Goal: Task Accomplishment & Management: Complete application form

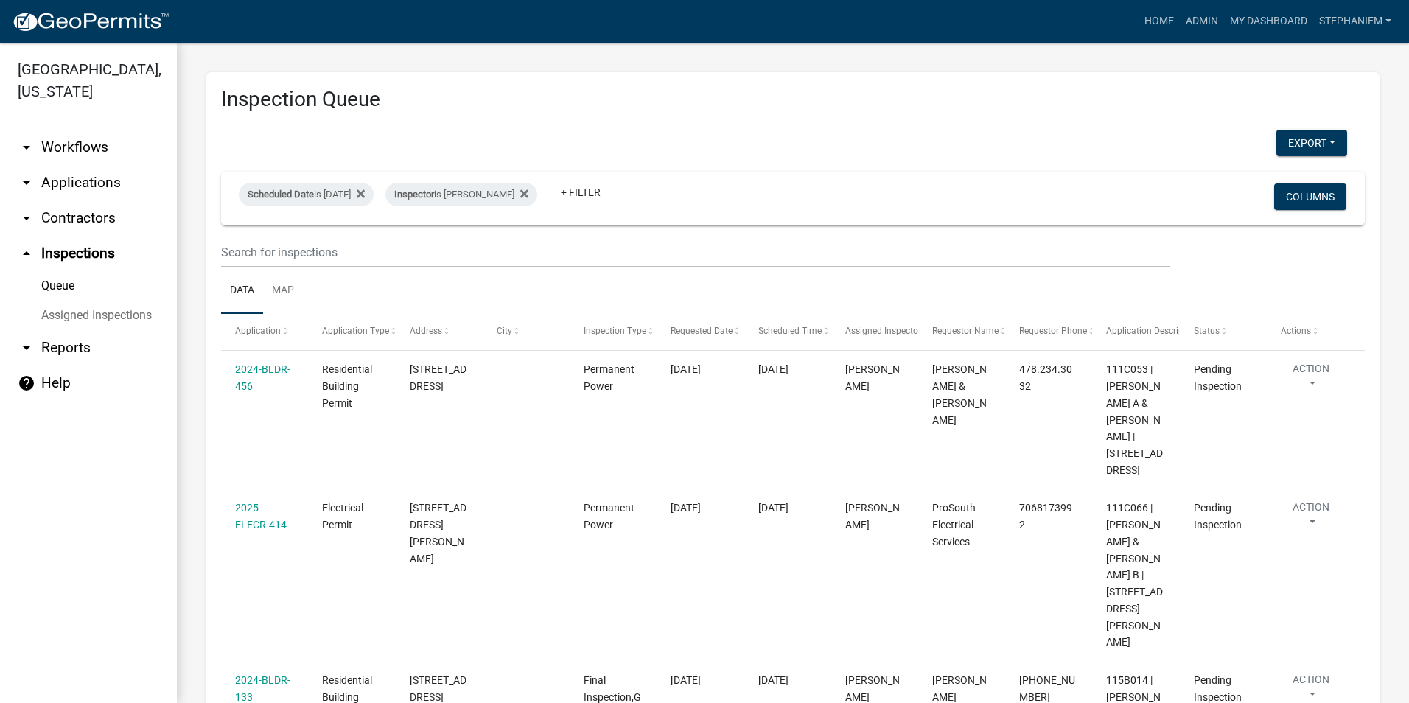
click at [97, 184] on link "arrow_drop_down Applications" at bounding box center [88, 182] width 177 height 35
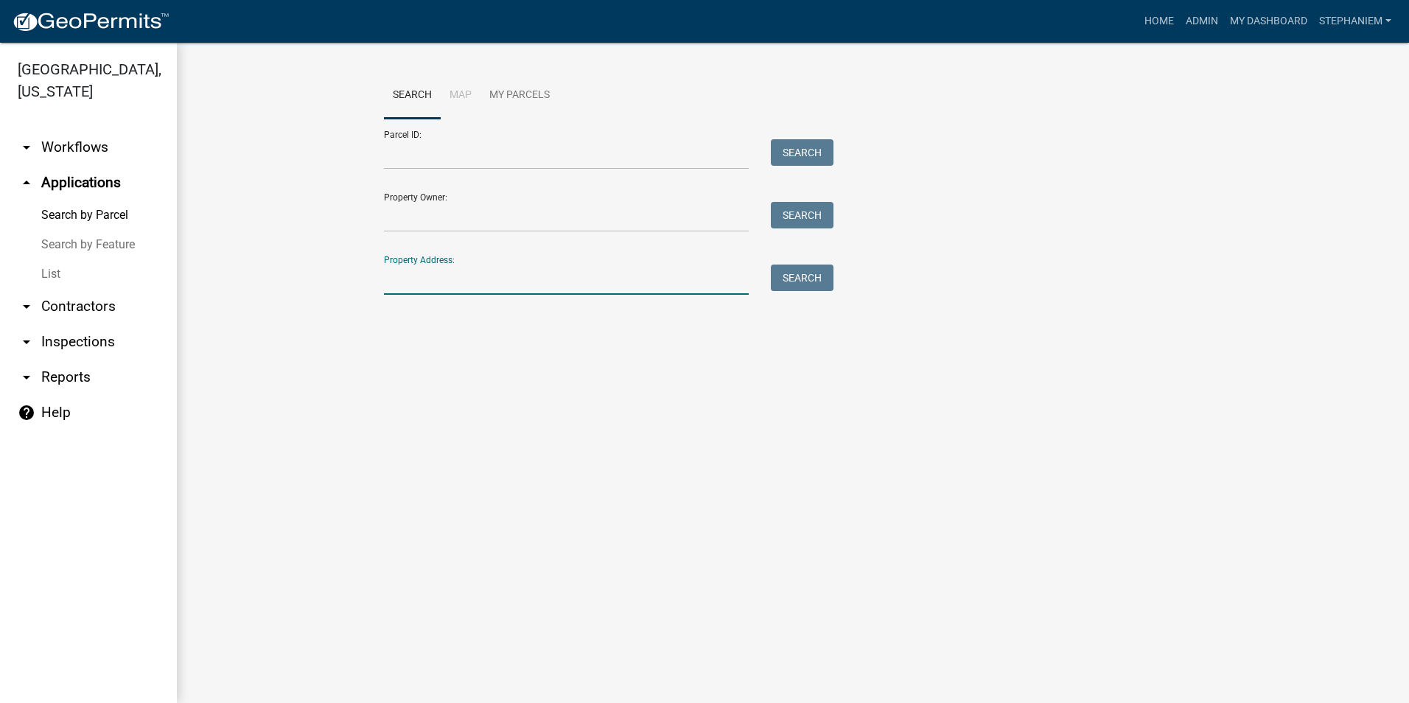
click at [424, 271] on input "Property Address:" at bounding box center [566, 280] width 365 height 30
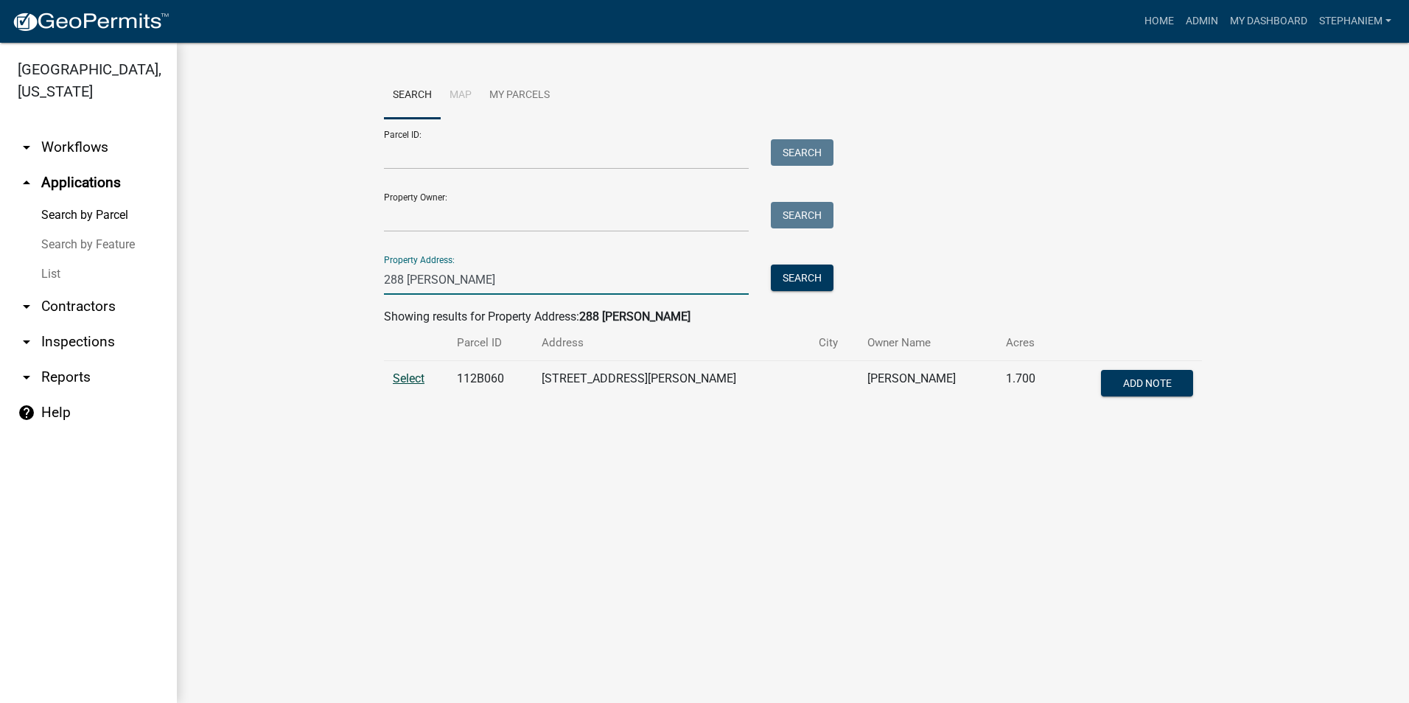
type input "288 [PERSON_NAME]"
click at [405, 375] on span "Select" at bounding box center [409, 378] width 32 height 14
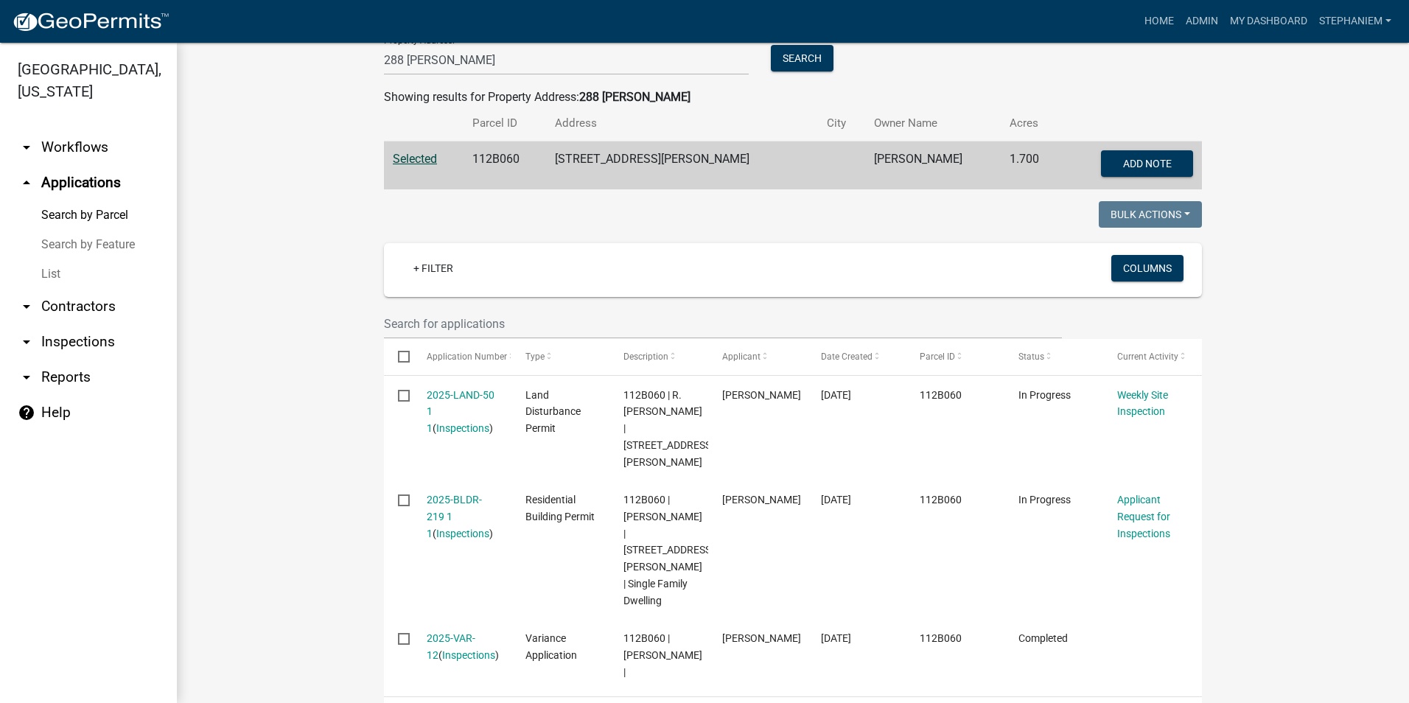
scroll to position [221, 0]
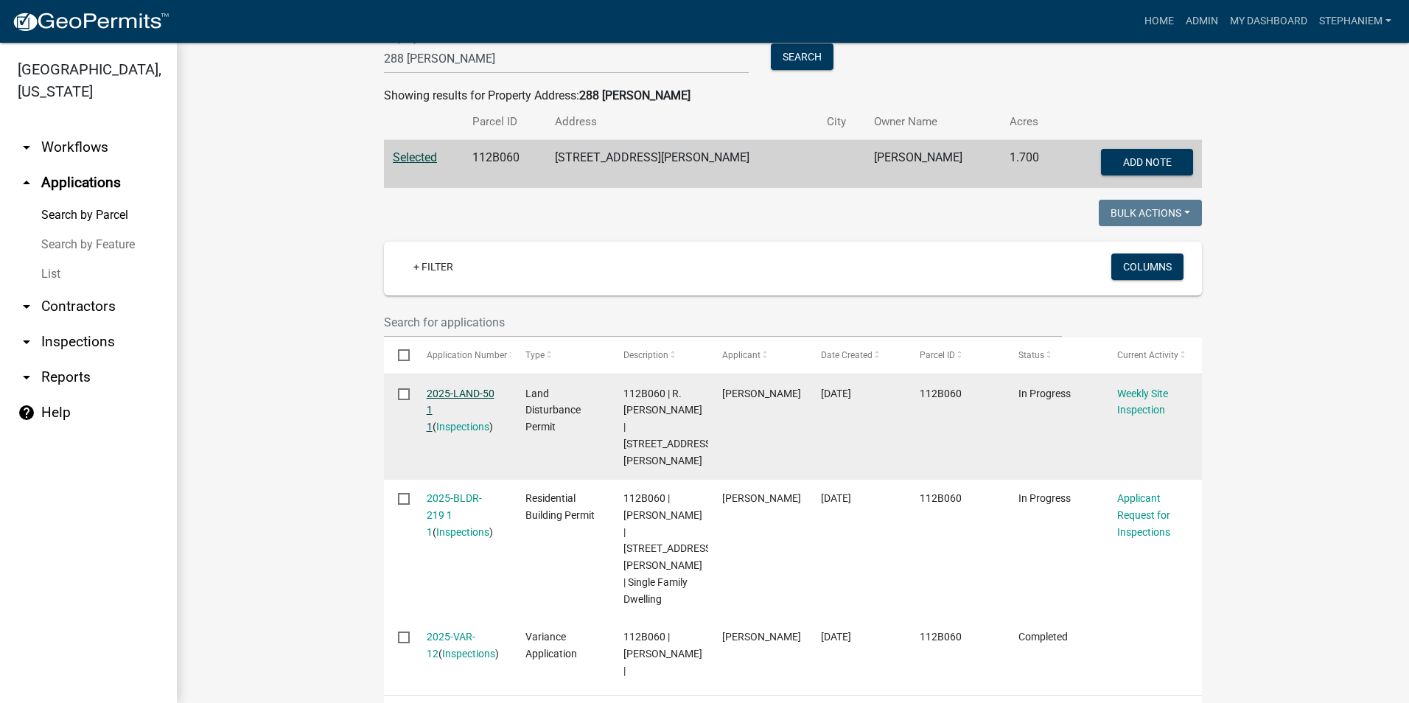
click at [450, 394] on link "2025-LAND-50 1 1" at bounding box center [461, 411] width 68 height 46
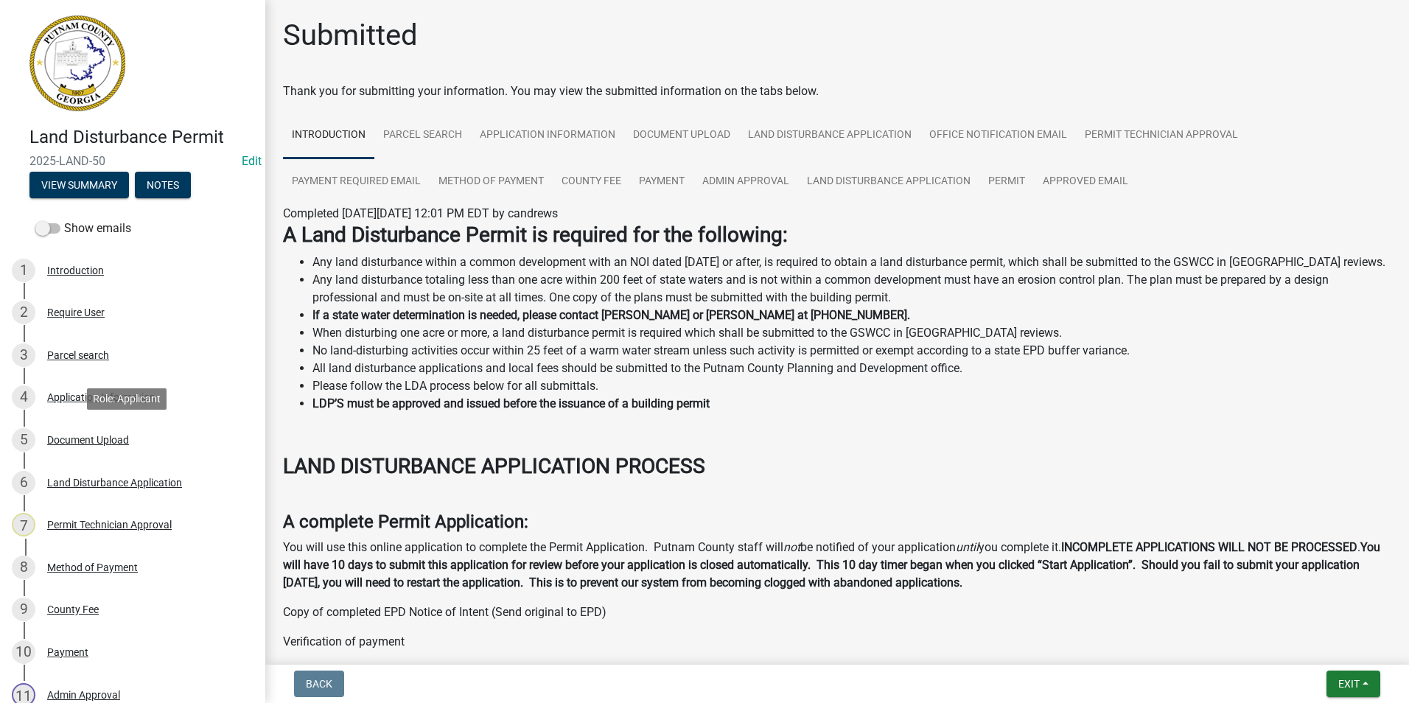
click at [118, 446] on div "5 Document Upload" at bounding box center [127, 440] width 230 height 24
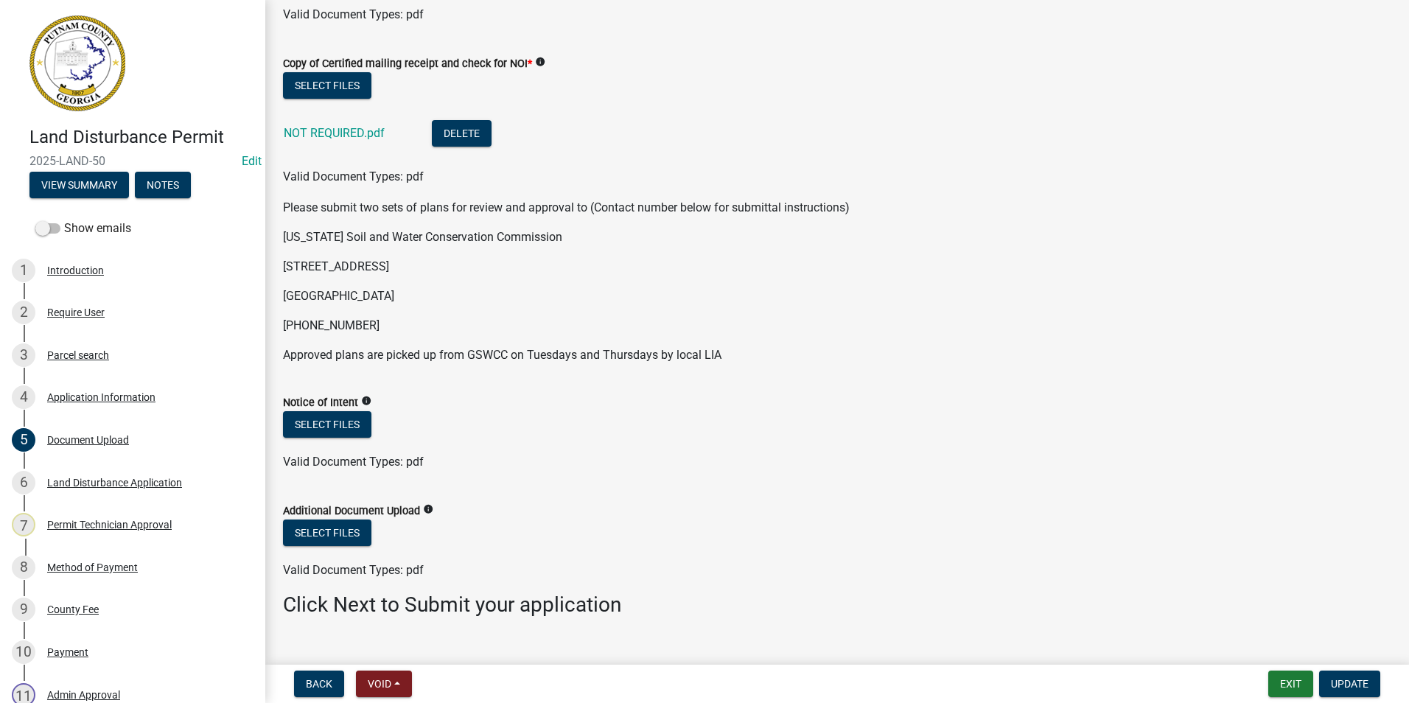
scroll to position [398, 0]
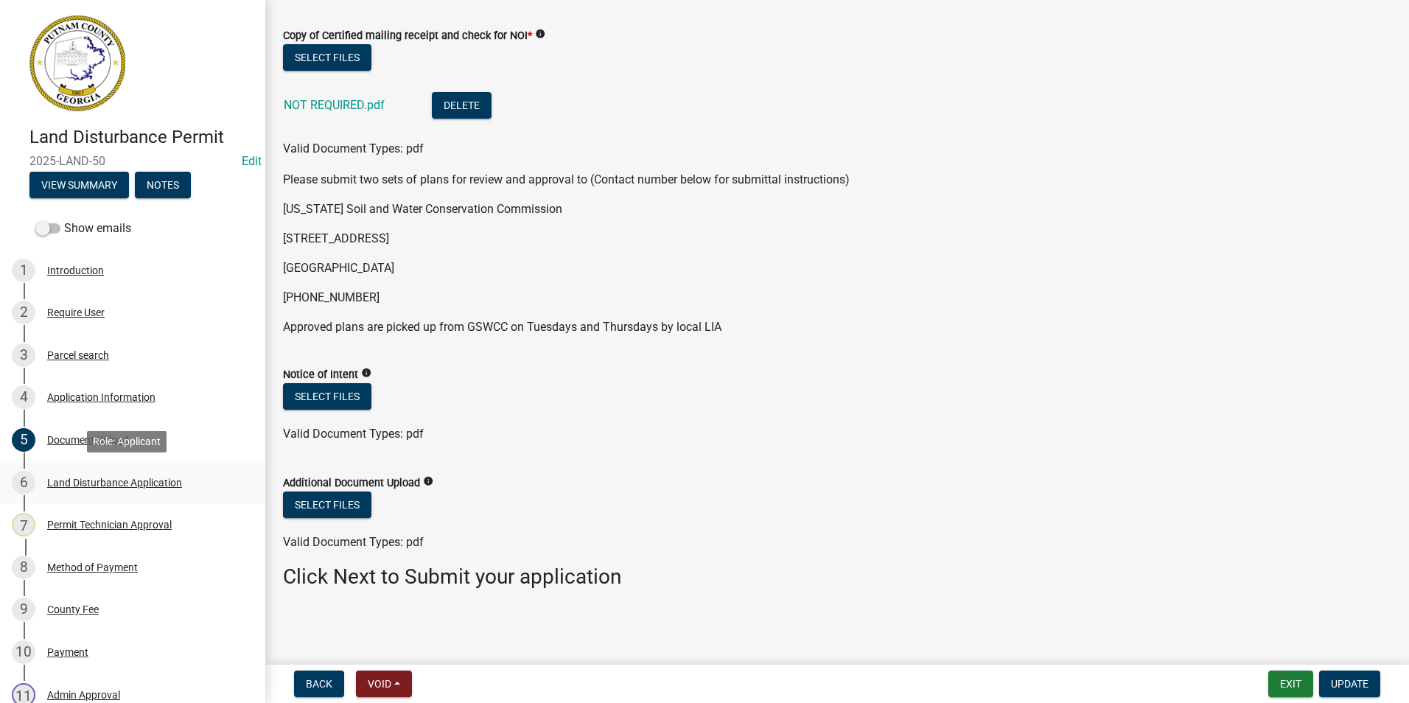
click at [107, 469] on link "6 Land Disturbance Application" at bounding box center [132, 482] width 265 height 43
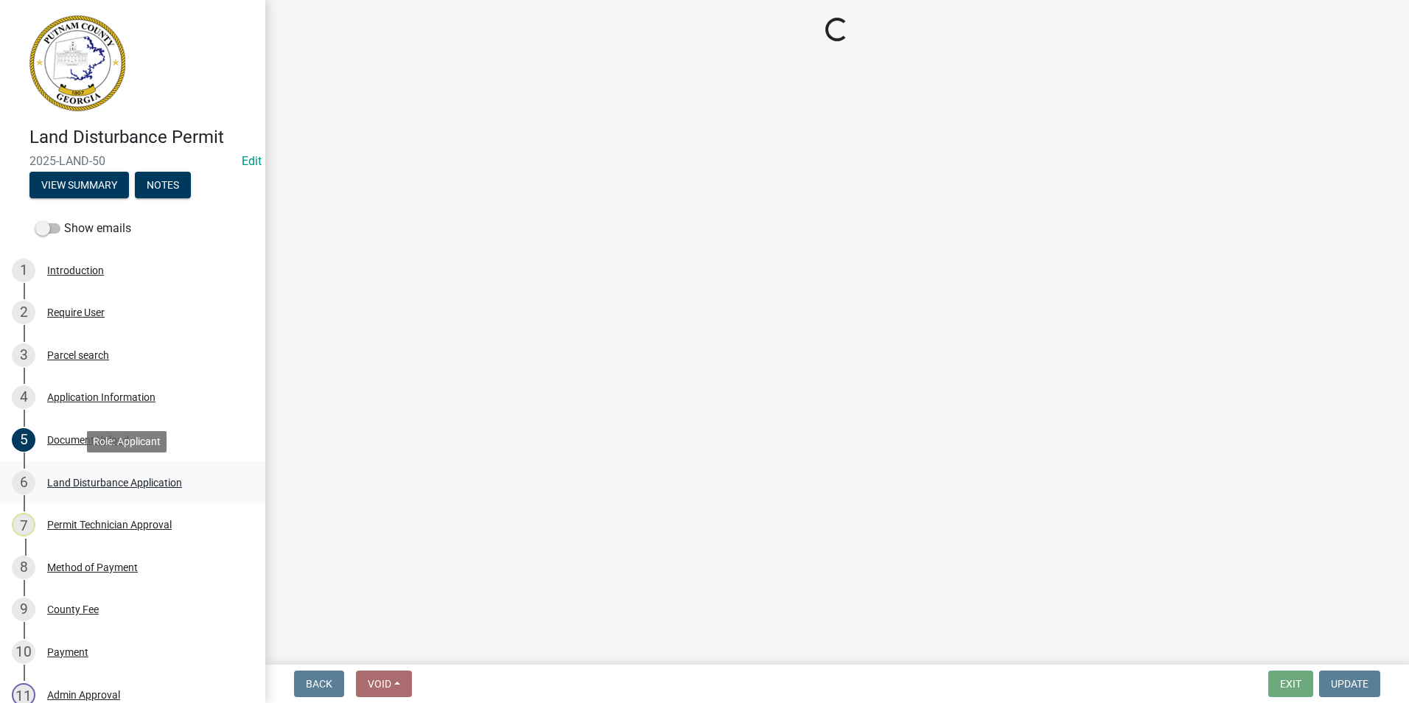
scroll to position [0, 0]
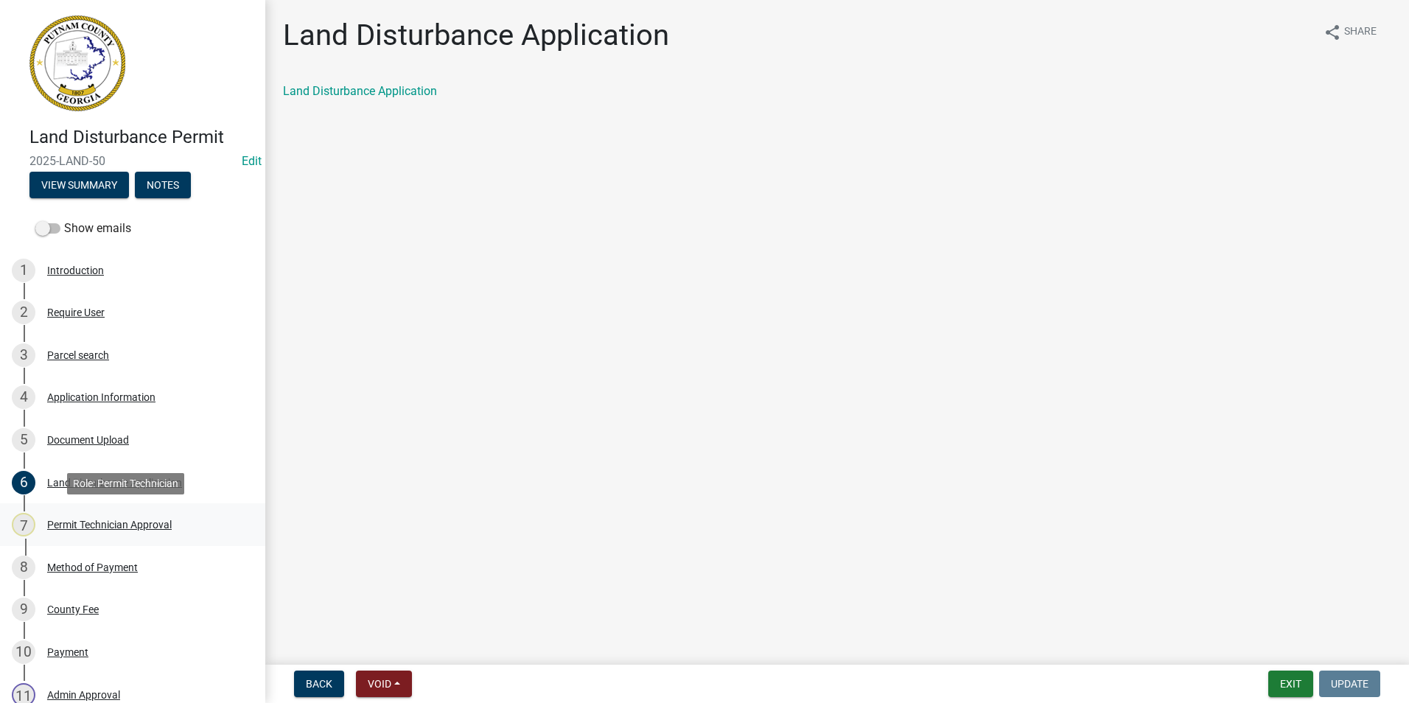
click at [125, 530] on div "Permit Technician Approval" at bounding box center [109, 525] width 125 height 10
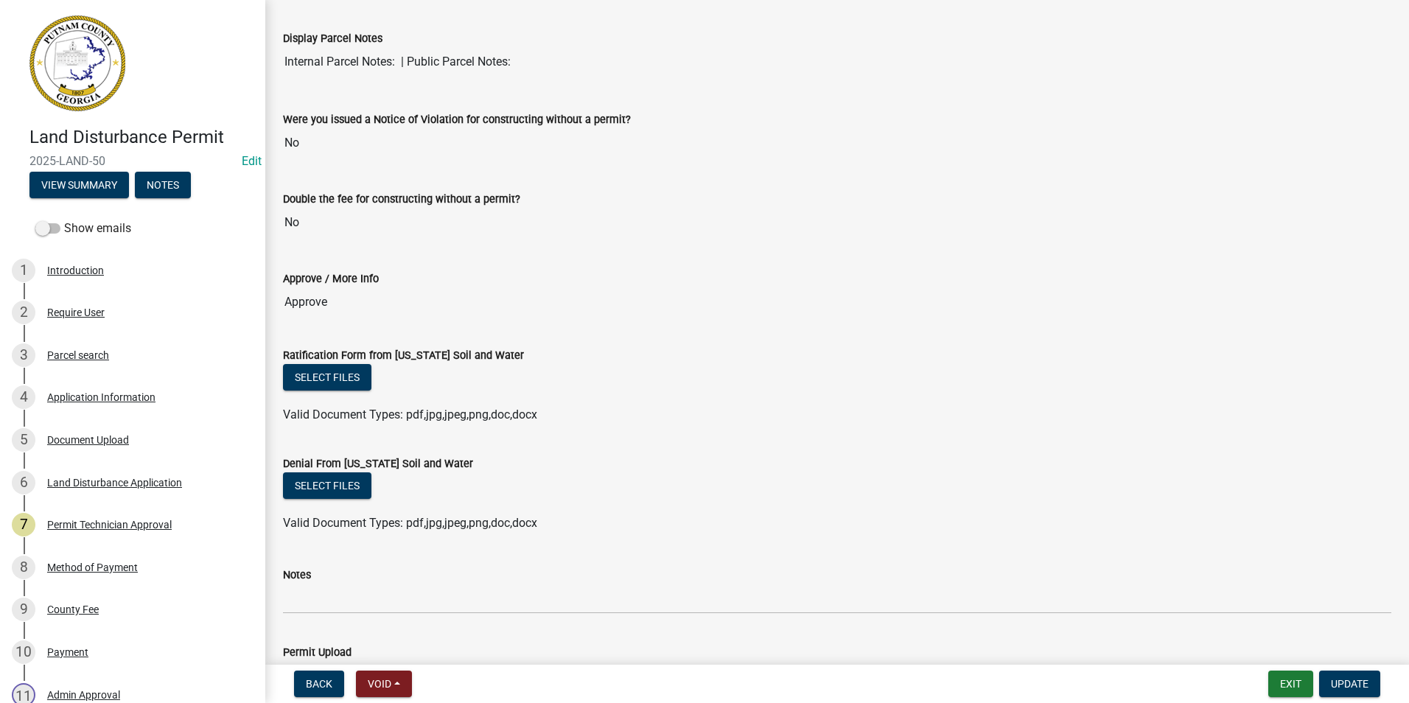
scroll to position [147, 0]
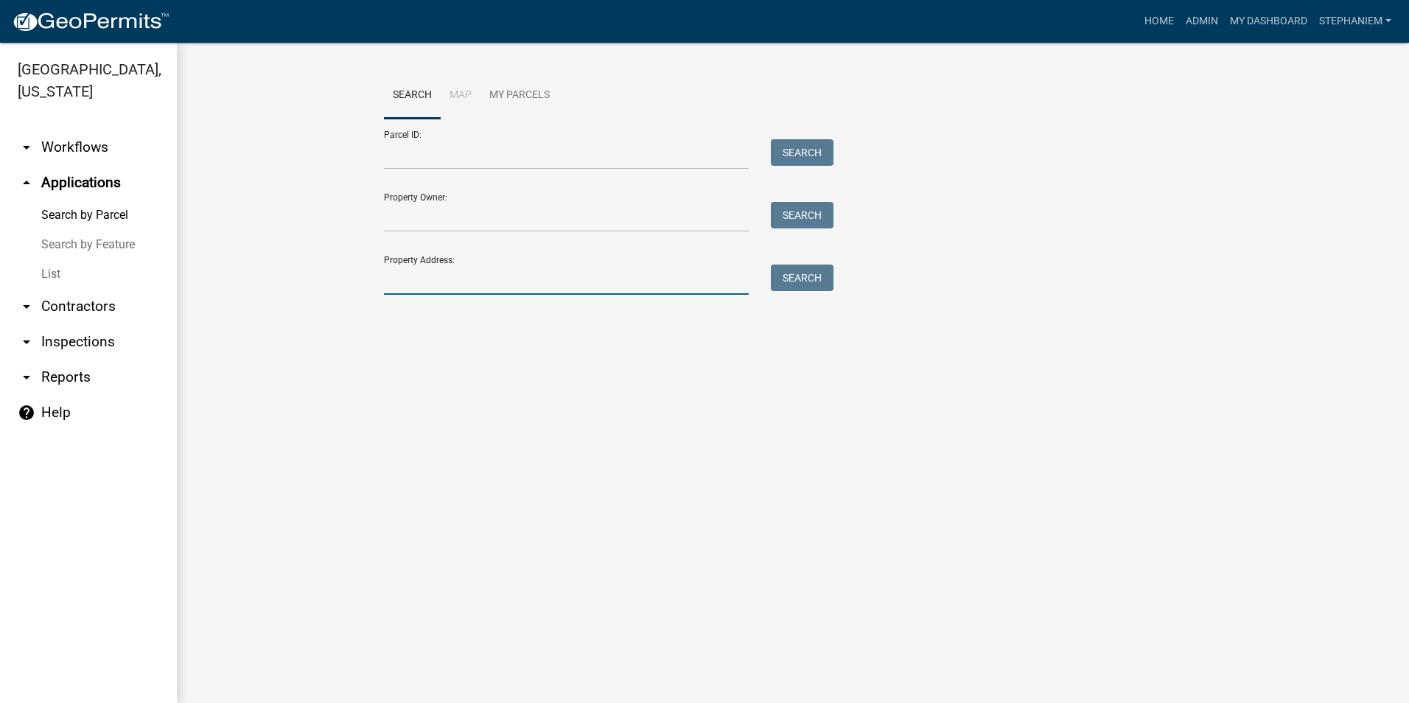
click at [470, 272] on input "Property Address:" at bounding box center [566, 280] width 365 height 30
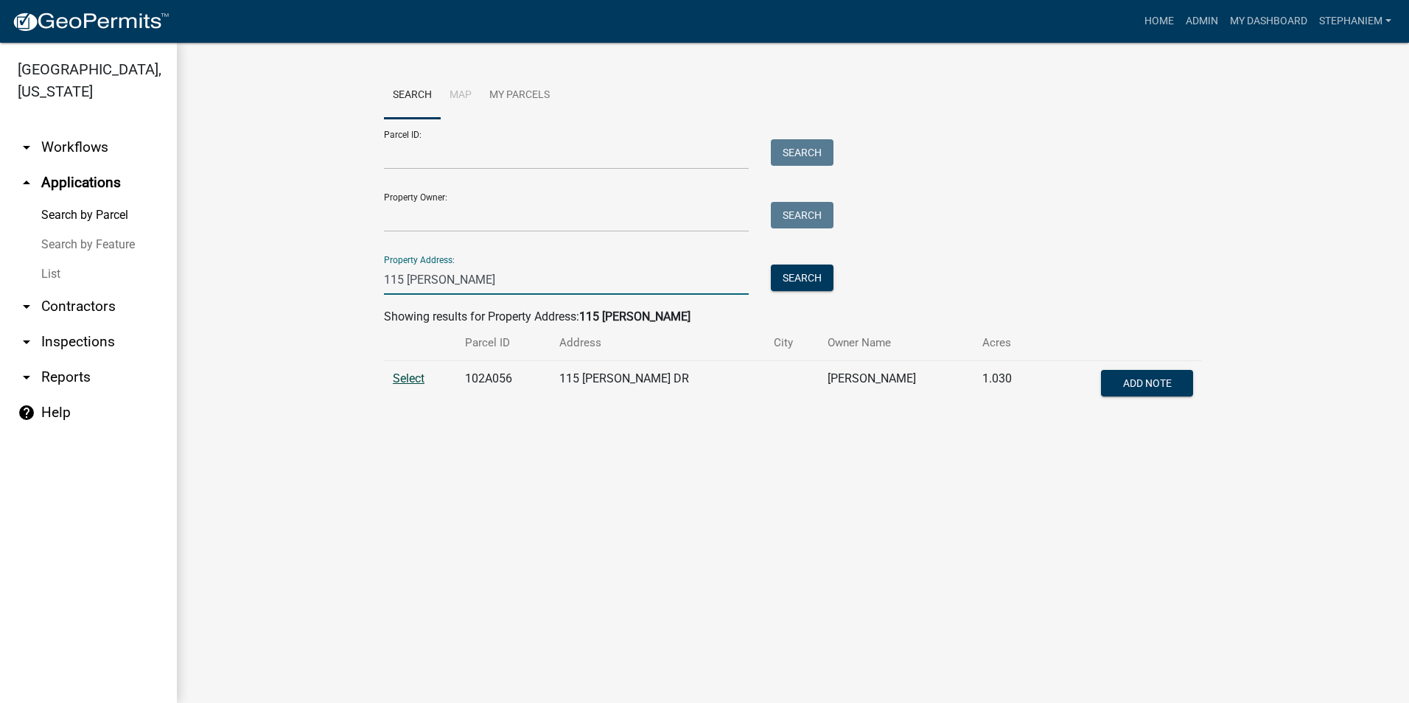
click at [396, 373] on span "Select" at bounding box center [409, 378] width 32 height 14
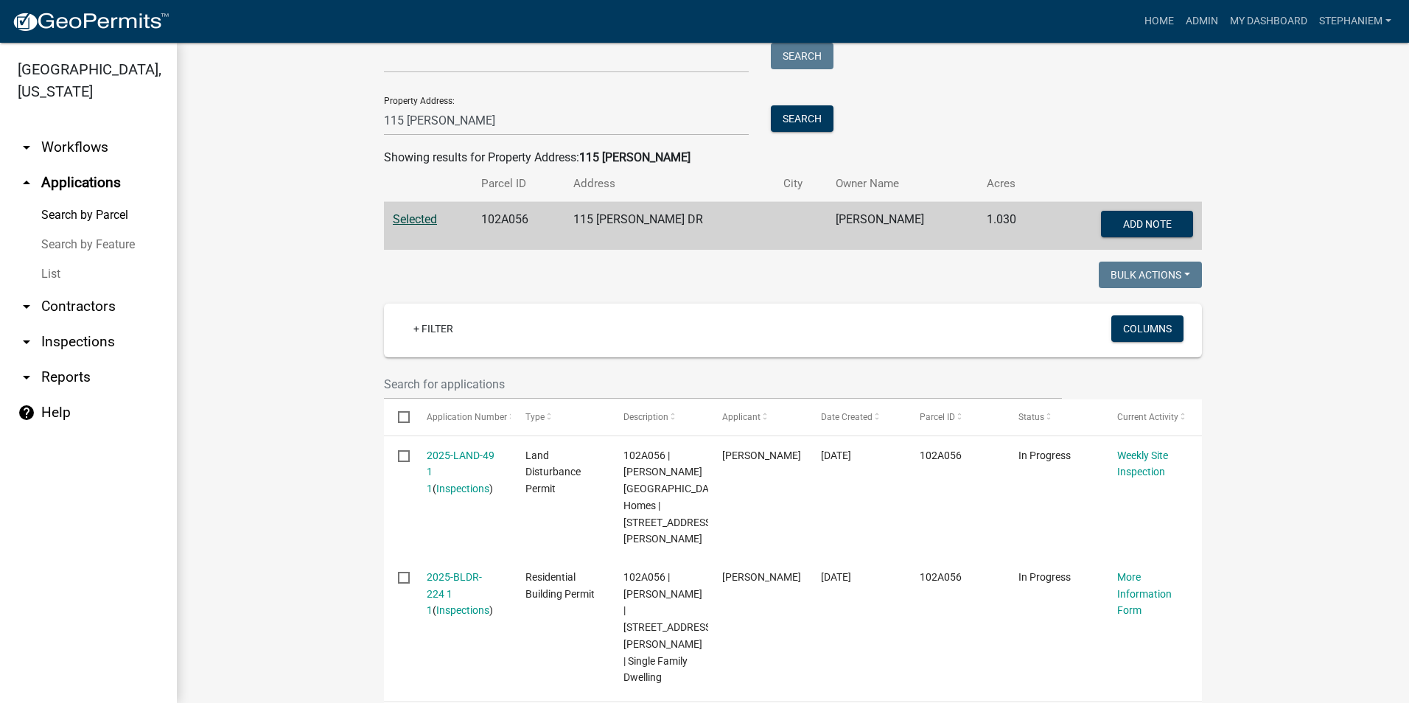
scroll to position [192, 0]
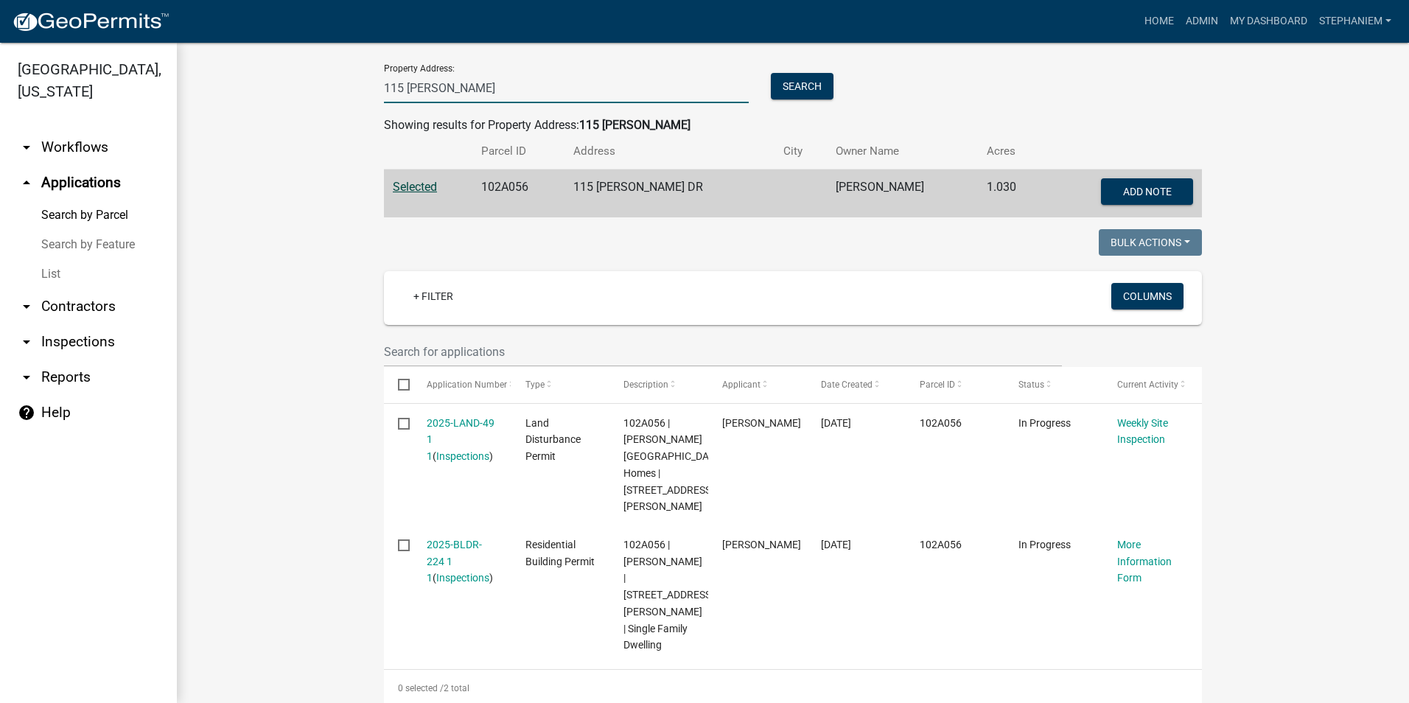
click at [472, 83] on input "115 [PERSON_NAME]" at bounding box center [566, 88] width 365 height 30
type input "1"
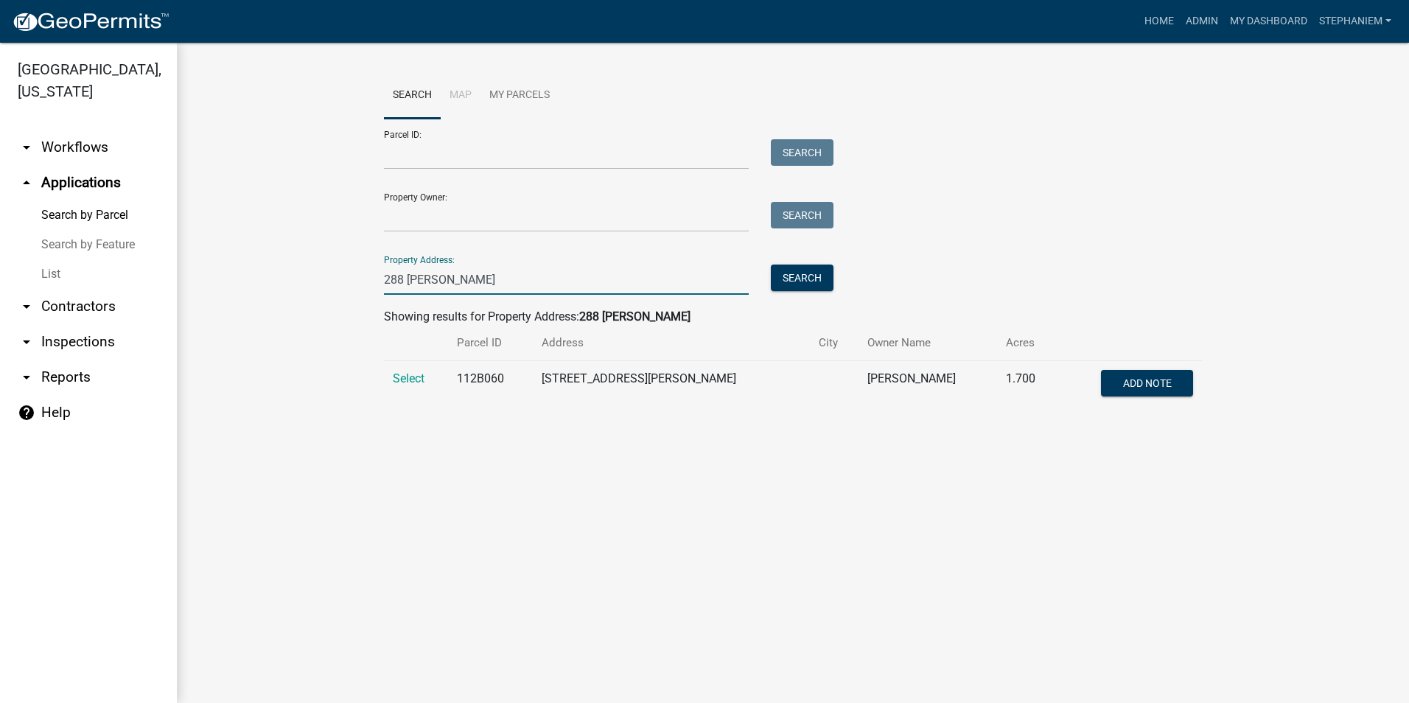
scroll to position [0, 0]
type input "288 [PERSON_NAME]"
click at [421, 375] on span "Select" at bounding box center [409, 378] width 32 height 14
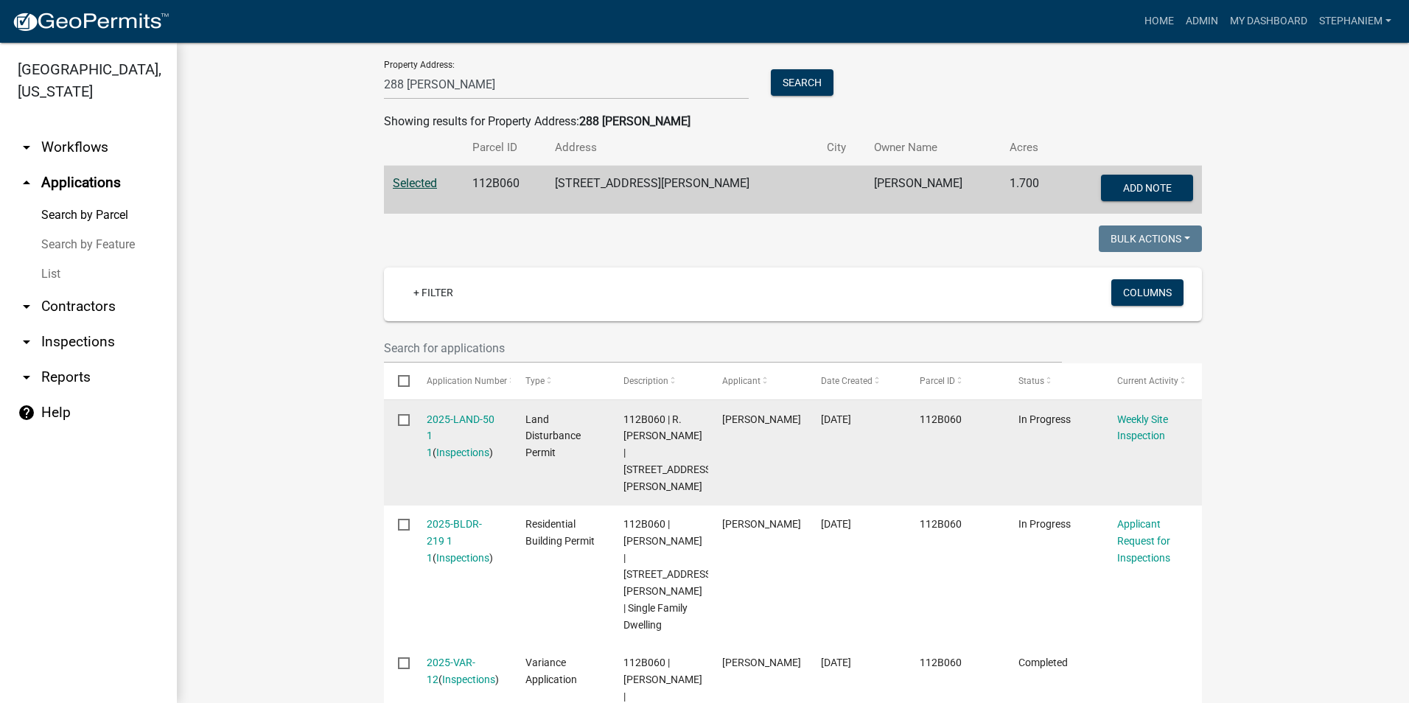
scroll to position [221, 0]
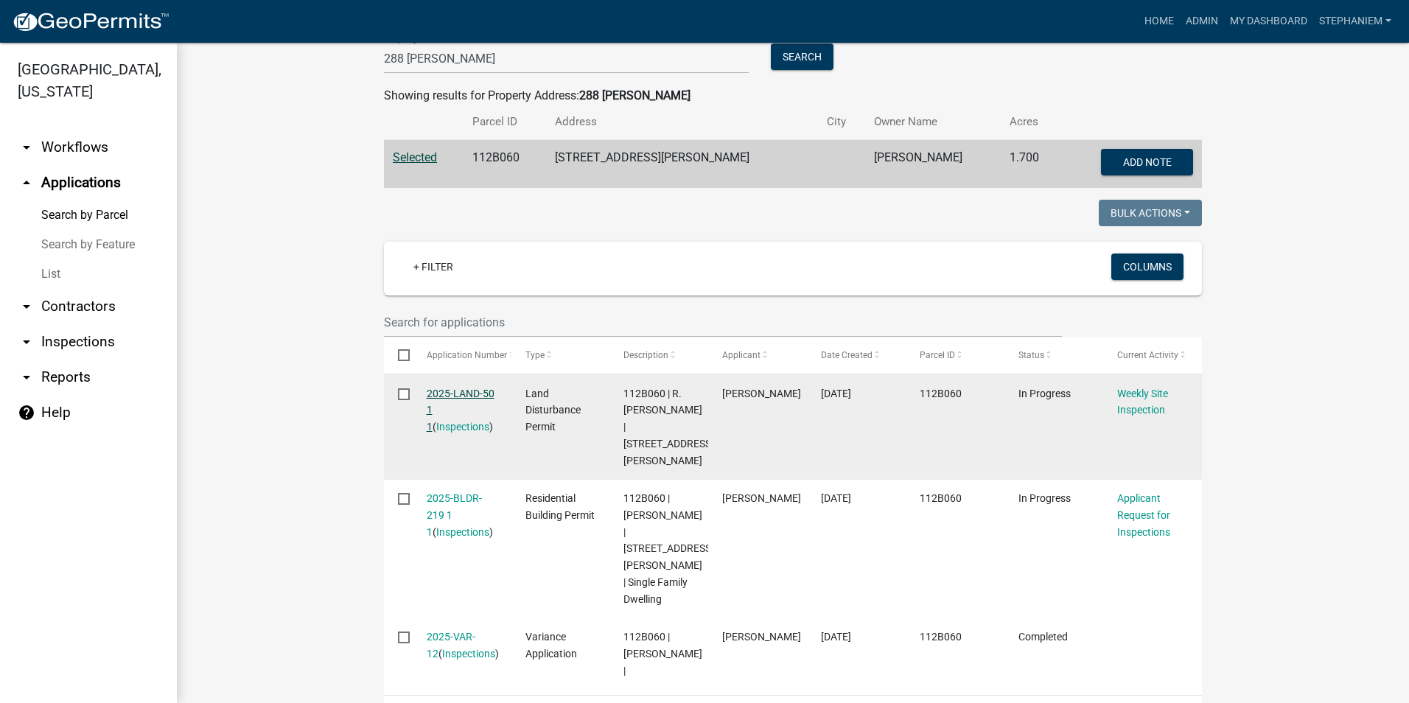
click at [429, 391] on link "2025-LAND-50 1 1" at bounding box center [461, 411] width 68 height 46
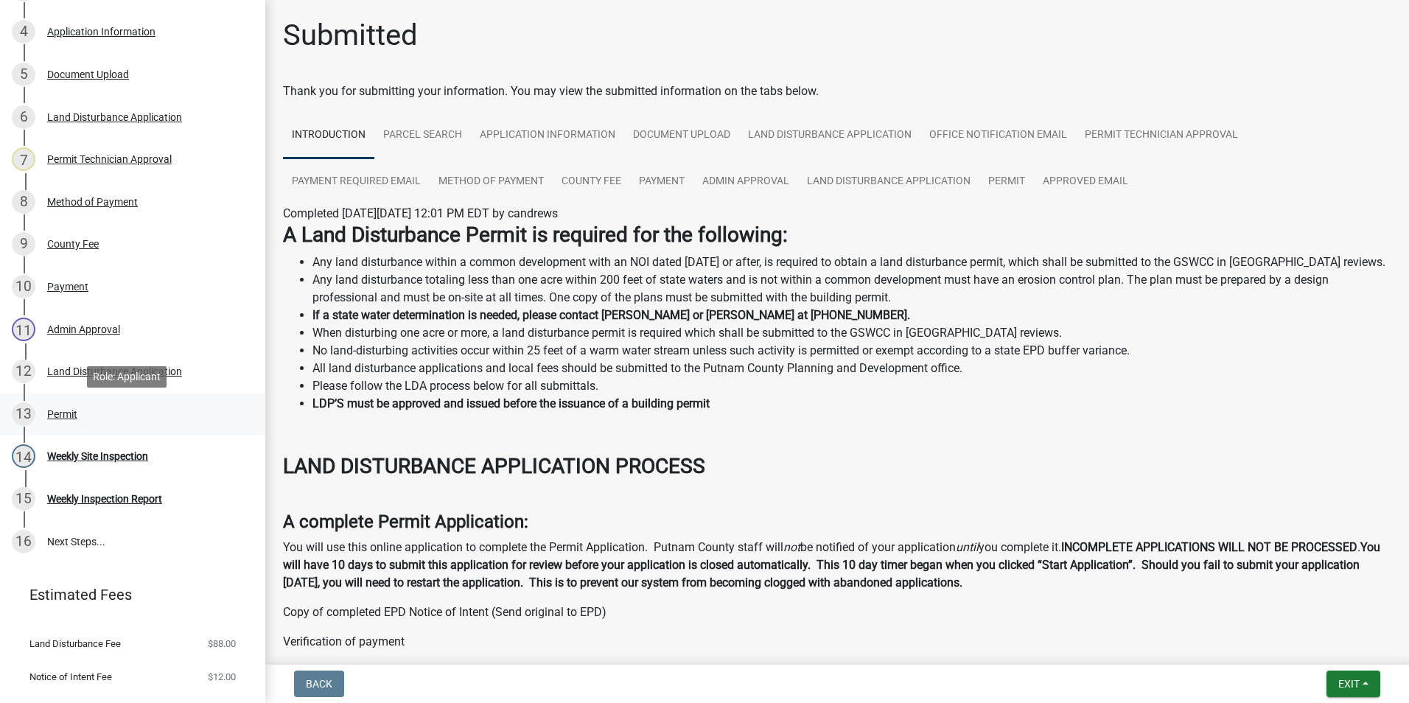
scroll to position [368, 0]
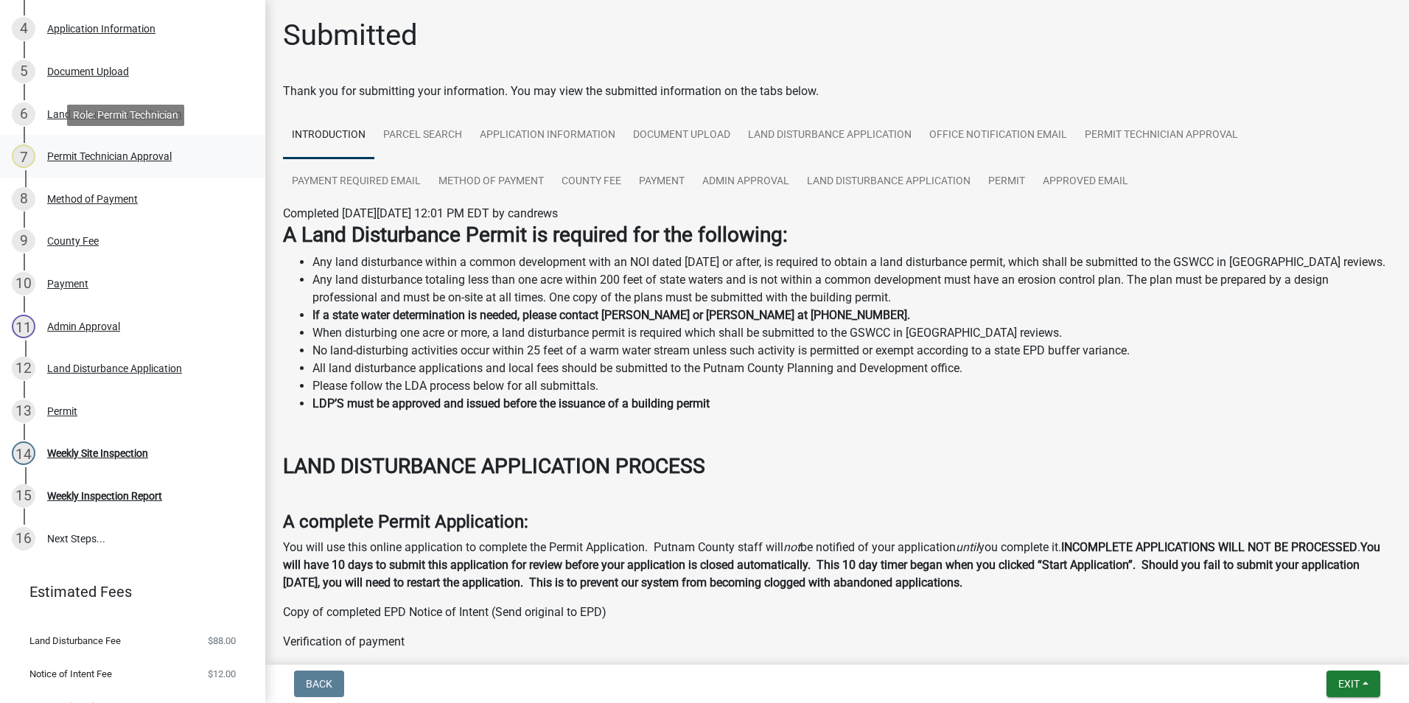
click at [166, 167] on div "7 Permit Technician Approval" at bounding box center [127, 156] width 230 height 24
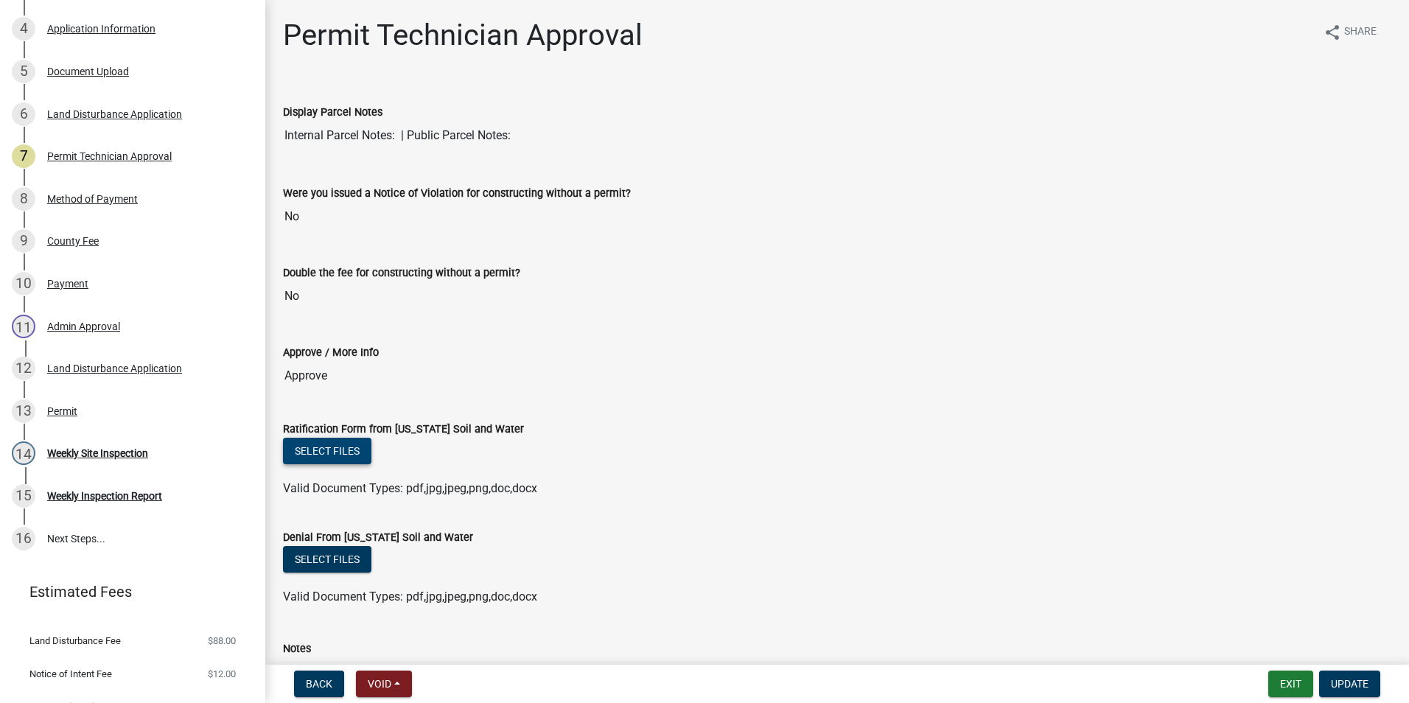
click at [331, 453] on button "Select files" at bounding box center [327, 451] width 88 height 27
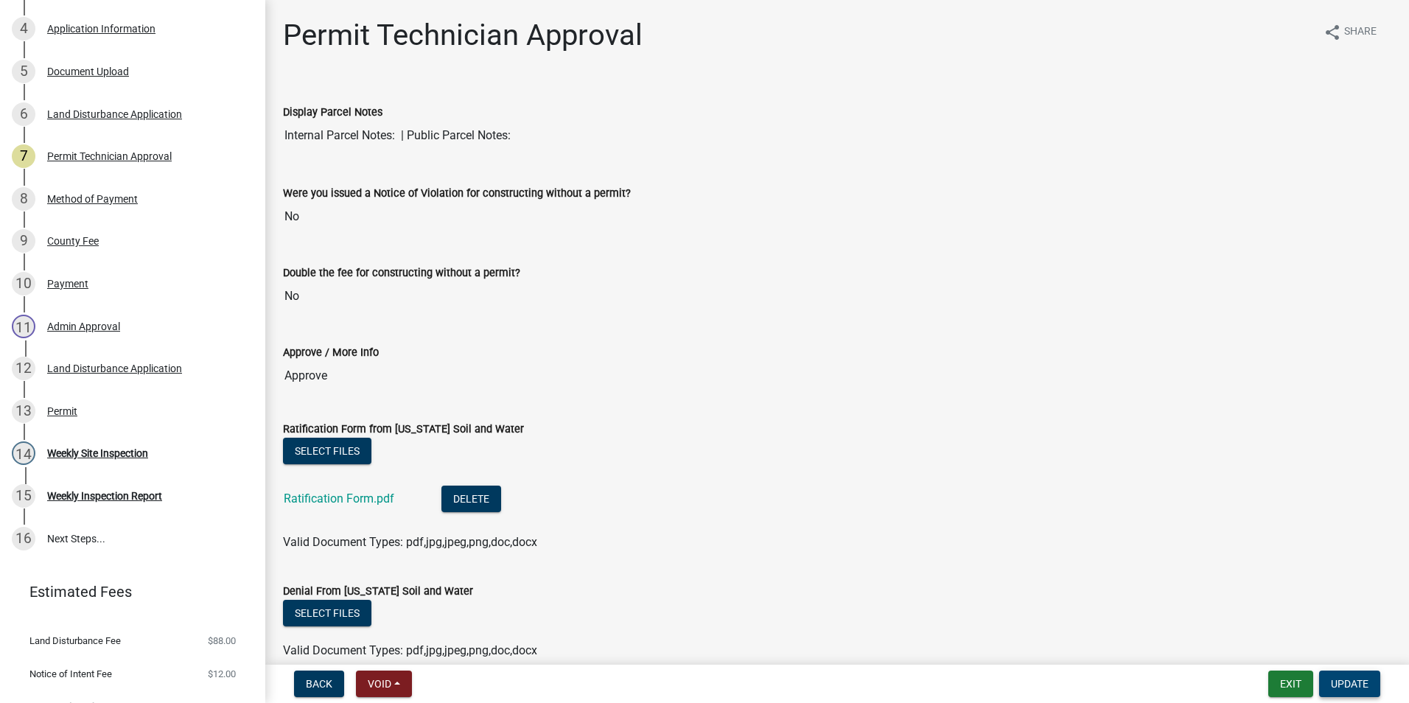
click at [1342, 674] on button "Update" at bounding box center [1349, 684] width 61 height 27
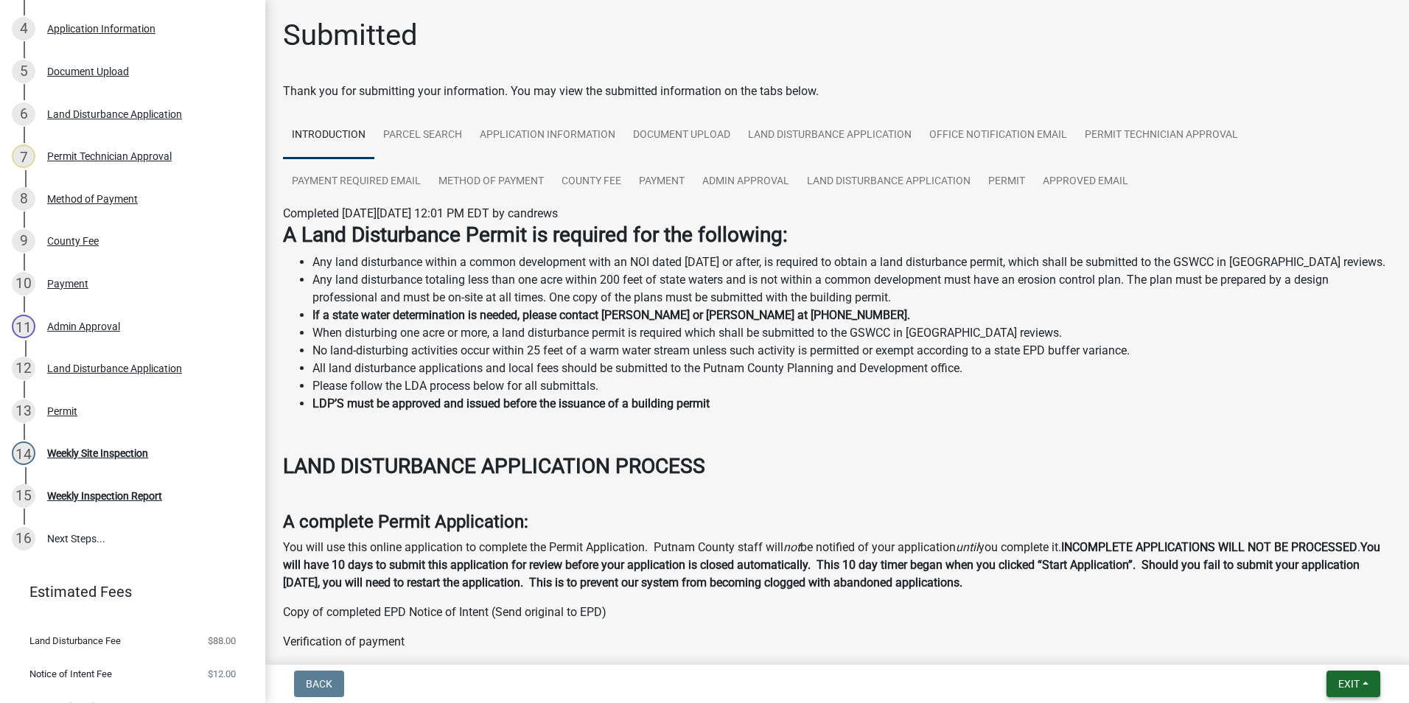
click at [1360, 679] on button "Exit" at bounding box center [1354, 684] width 54 height 27
click at [1355, 644] on button "Save & Exit" at bounding box center [1321, 645] width 118 height 35
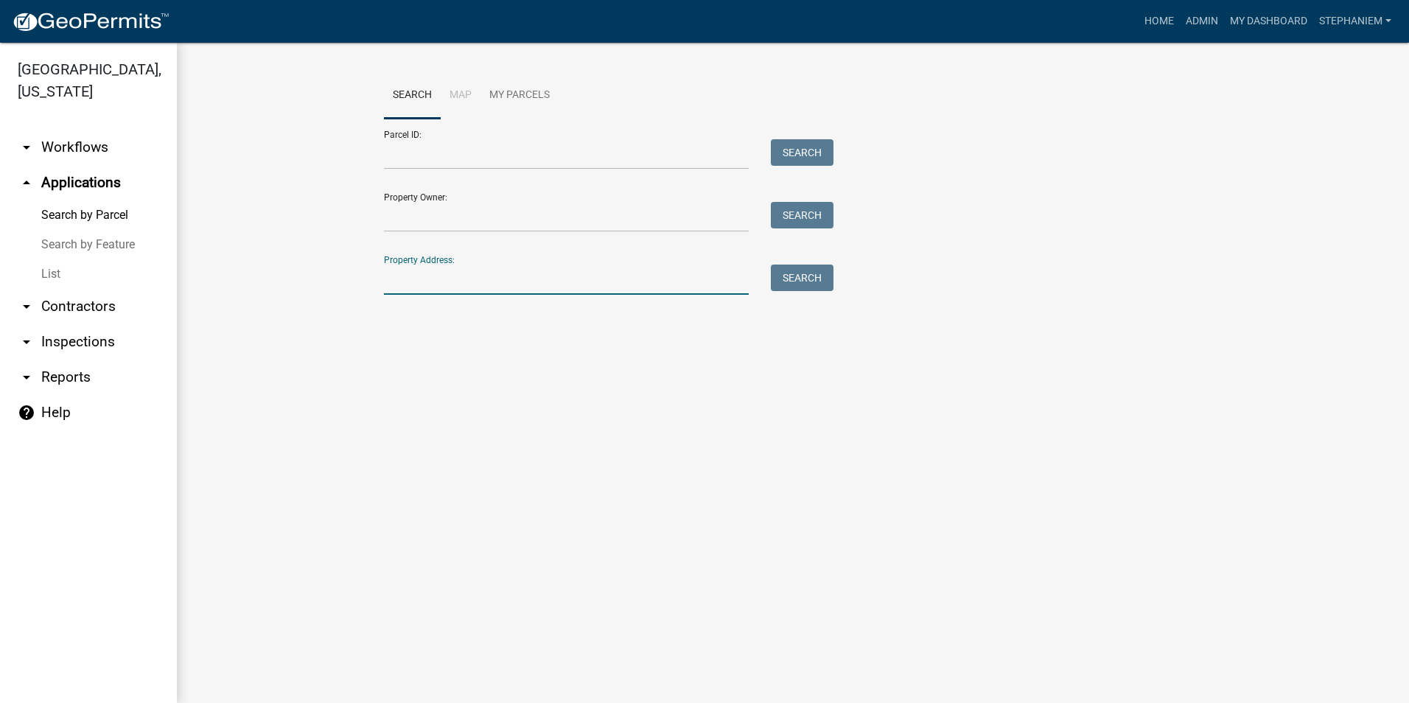
click at [399, 286] on input "Property Address:" at bounding box center [566, 280] width 365 height 30
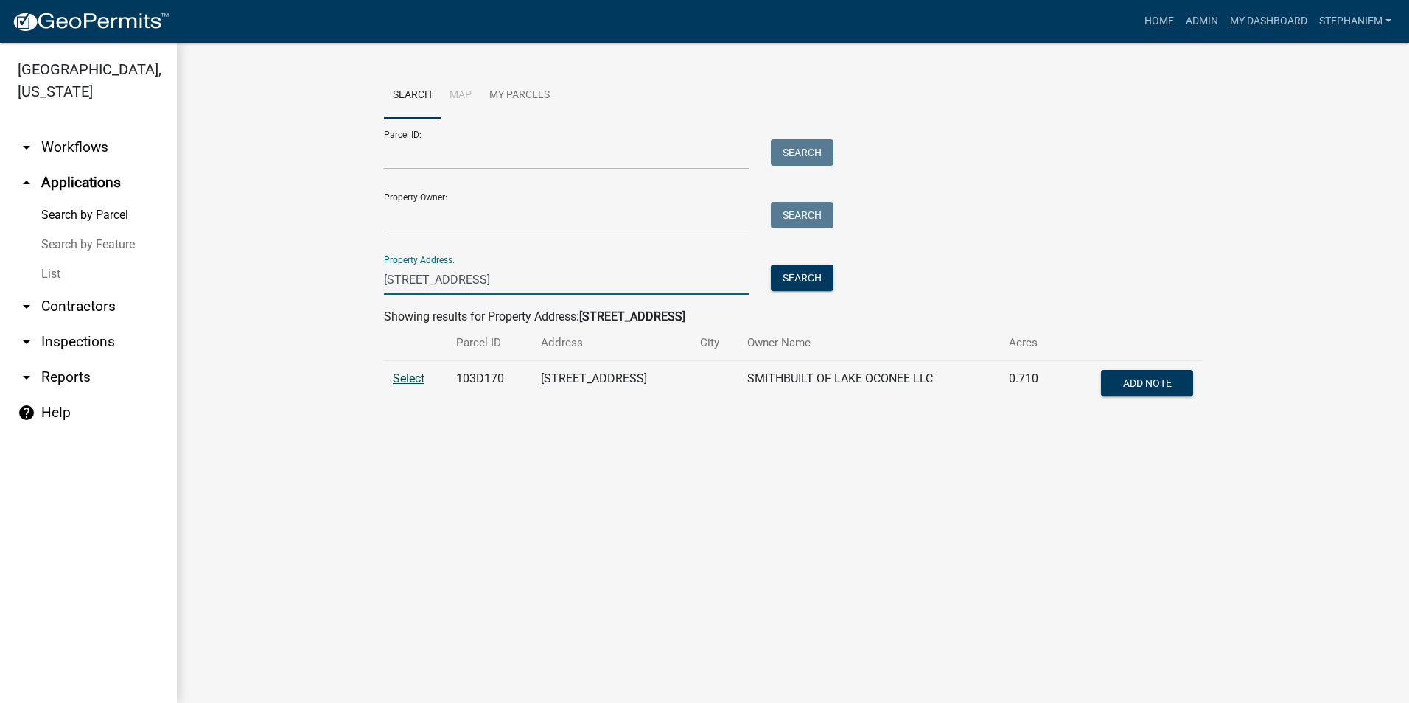
type input "[STREET_ADDRESS]"
click at [415, 375] on span "Select" at bounding box center [409, 378] width 32 height 14
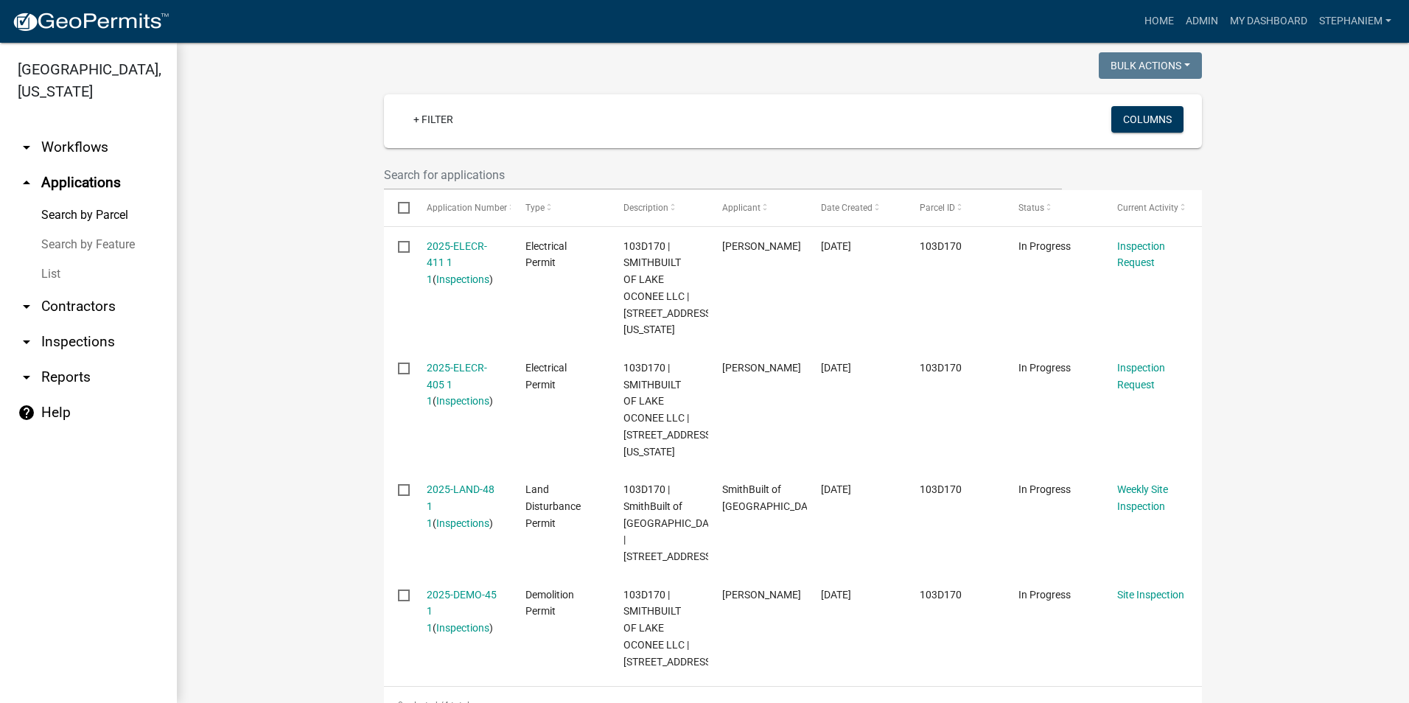
scroll to position [402, 0]
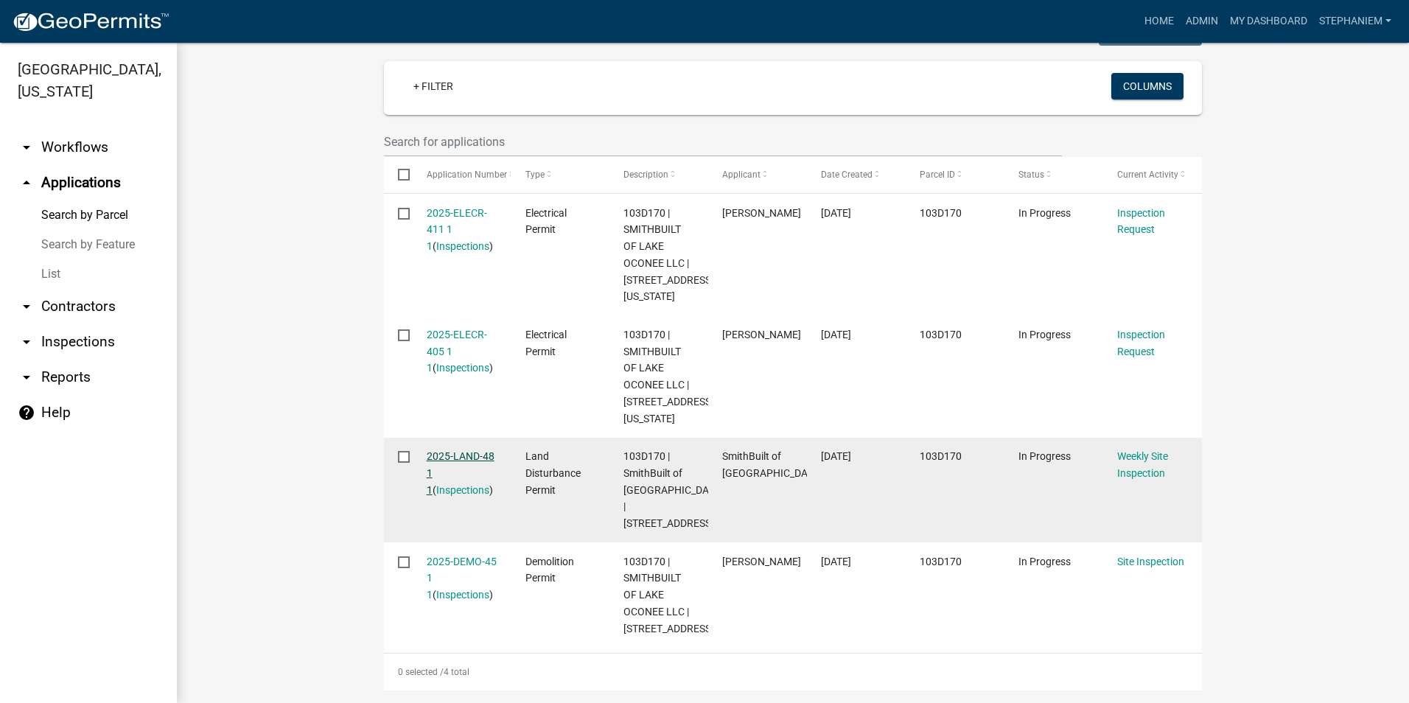
click at [445, 461] on link "2025-LAND-48 1 1" at bounding box center [461, 473] width 68 height 46
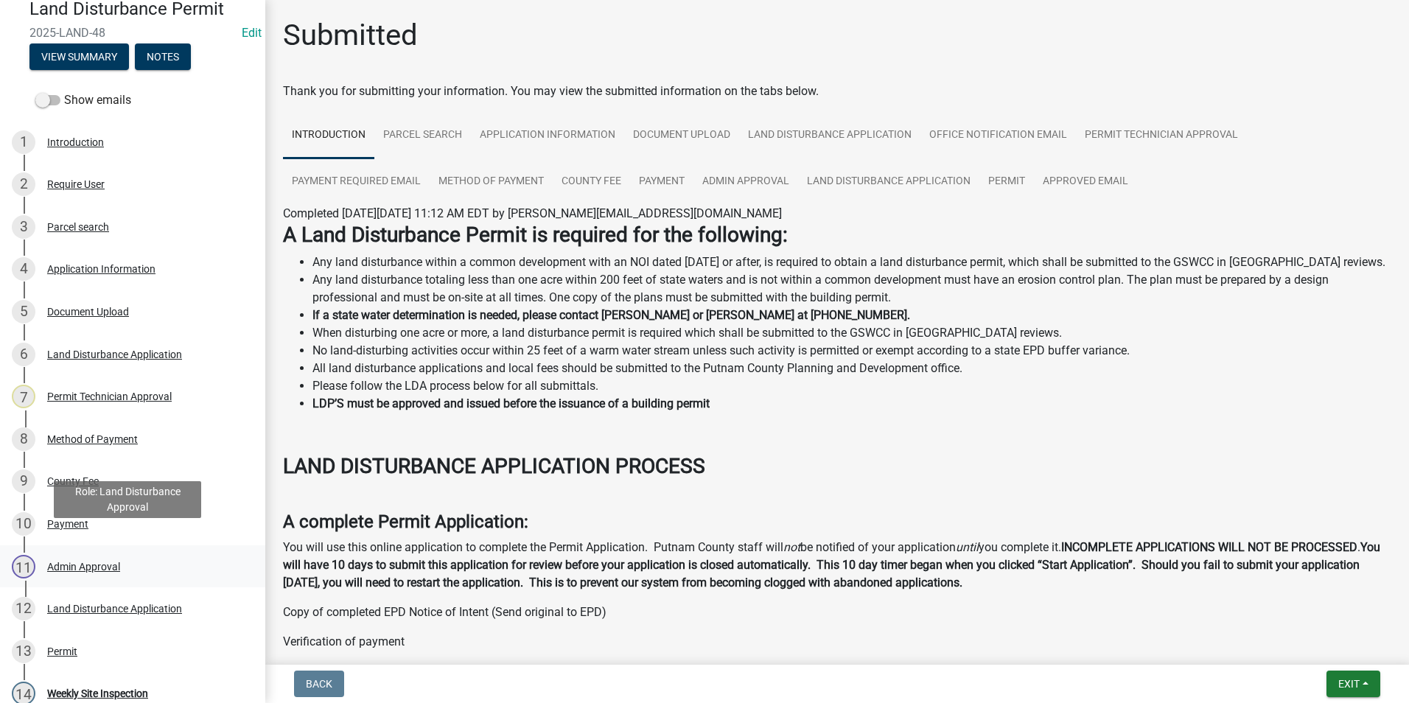
scroll to position [147, 0]
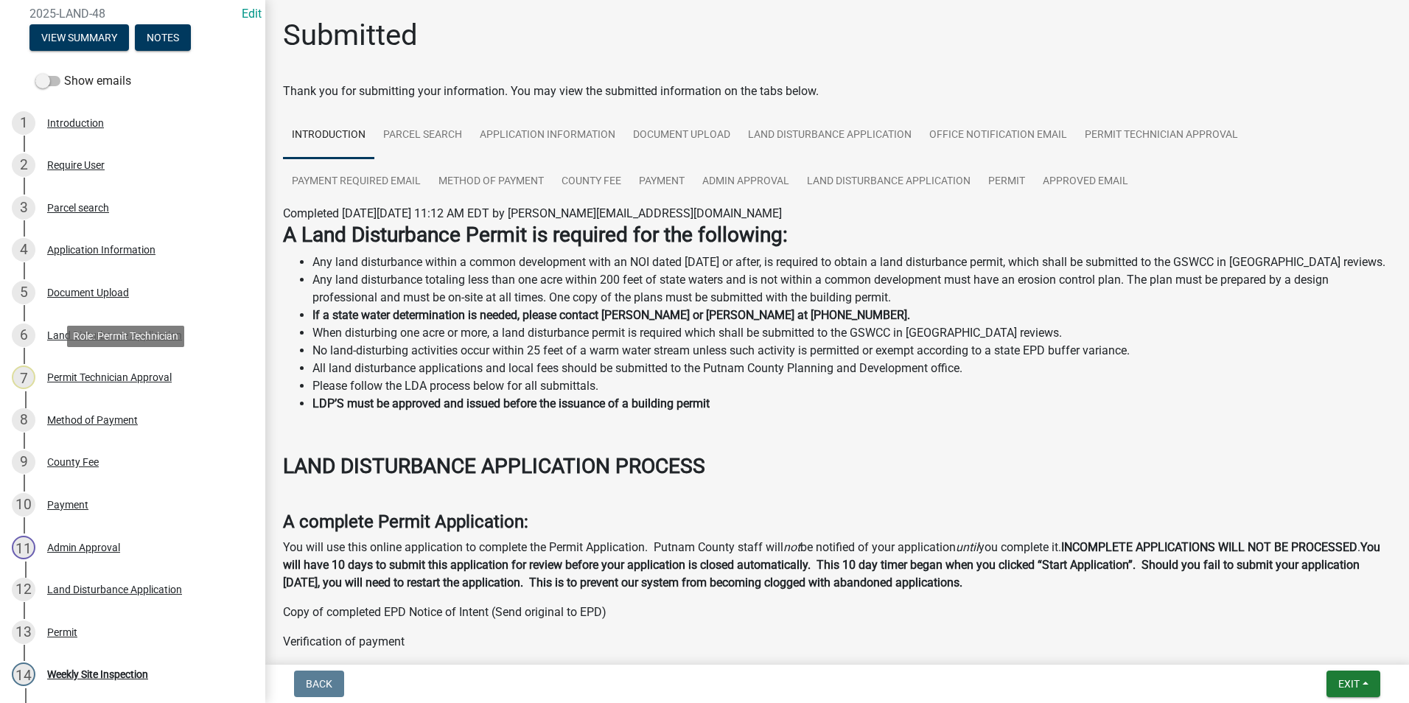
click at [139, 382] on div "Permit Technician Approval" at bounding box center [109, 377] width 125 height 10
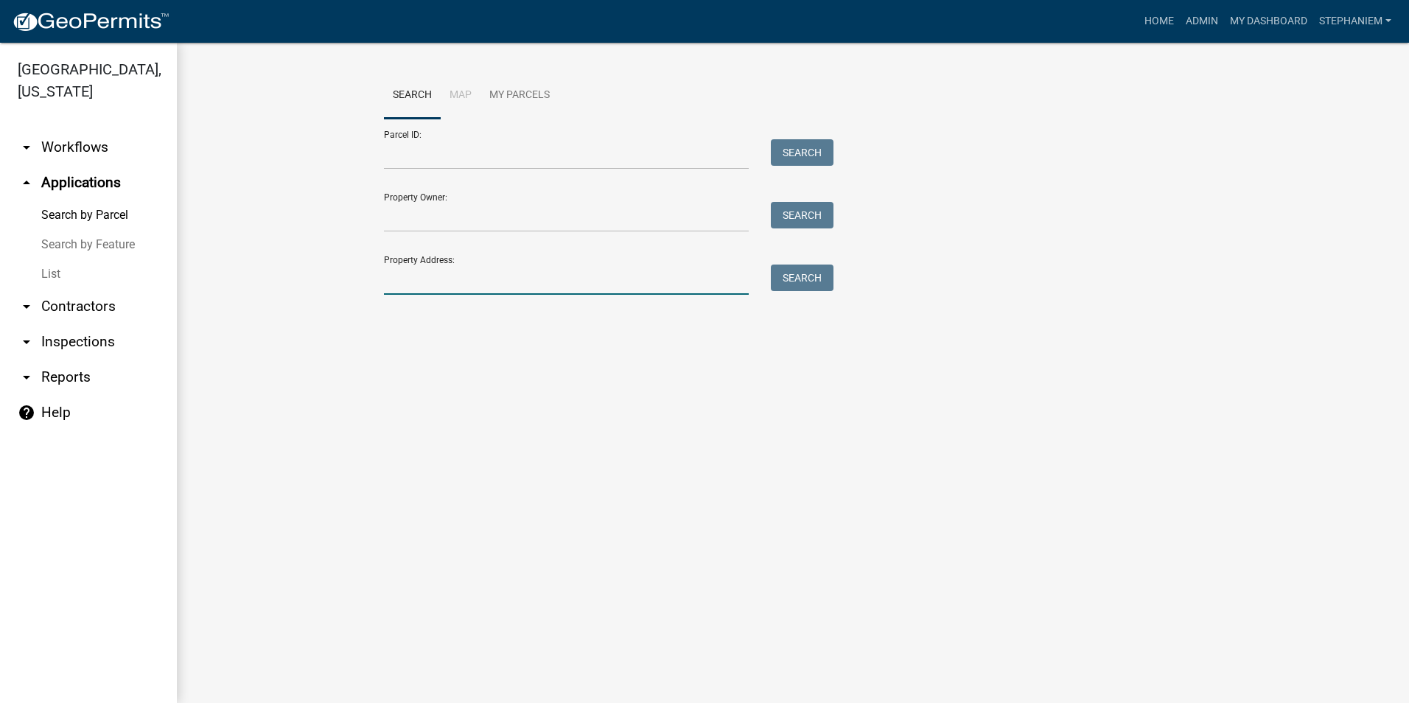
click at [427, 285] on input "Property Address:" at bounding box center [566, 280] width 365 height 30
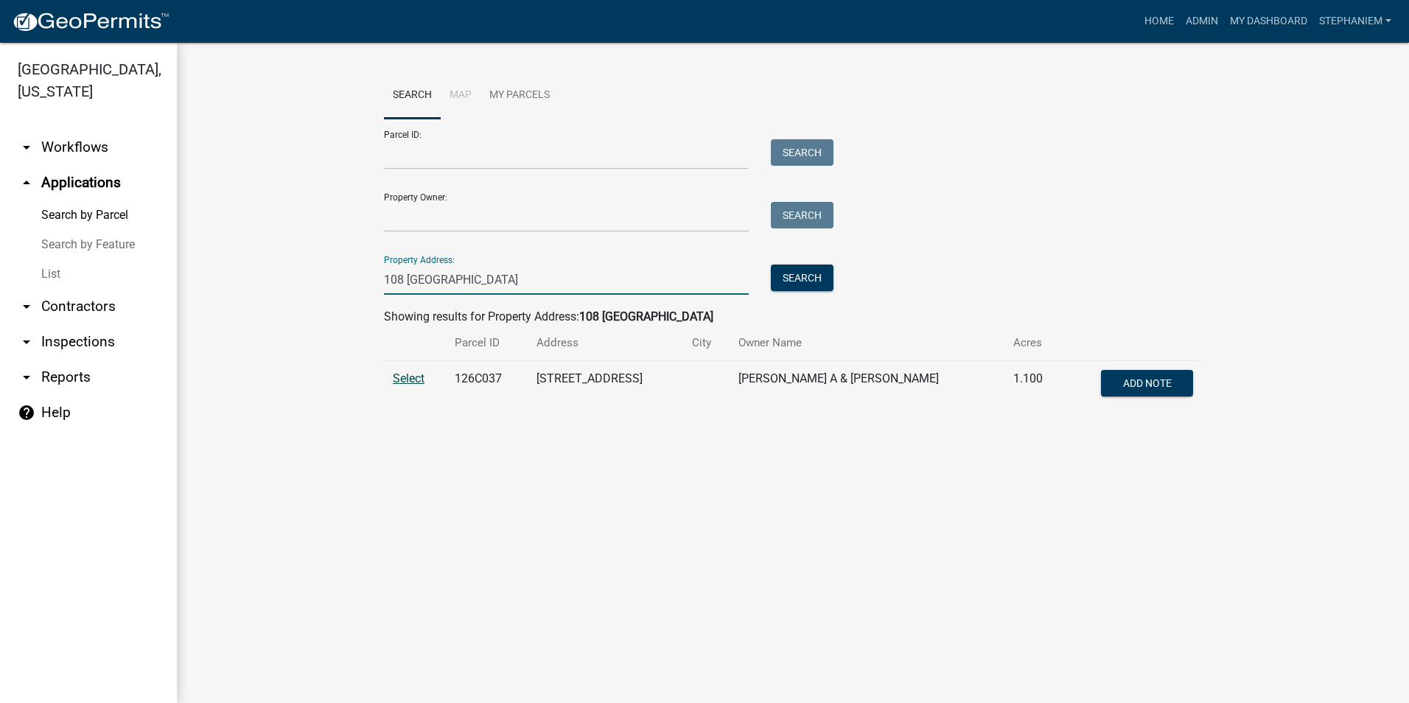
type input "108 [GEOGRAPHIC_DATA]"
click at [418, 372] on span "Select" at bounding box center [409, 378] width 32 height 14
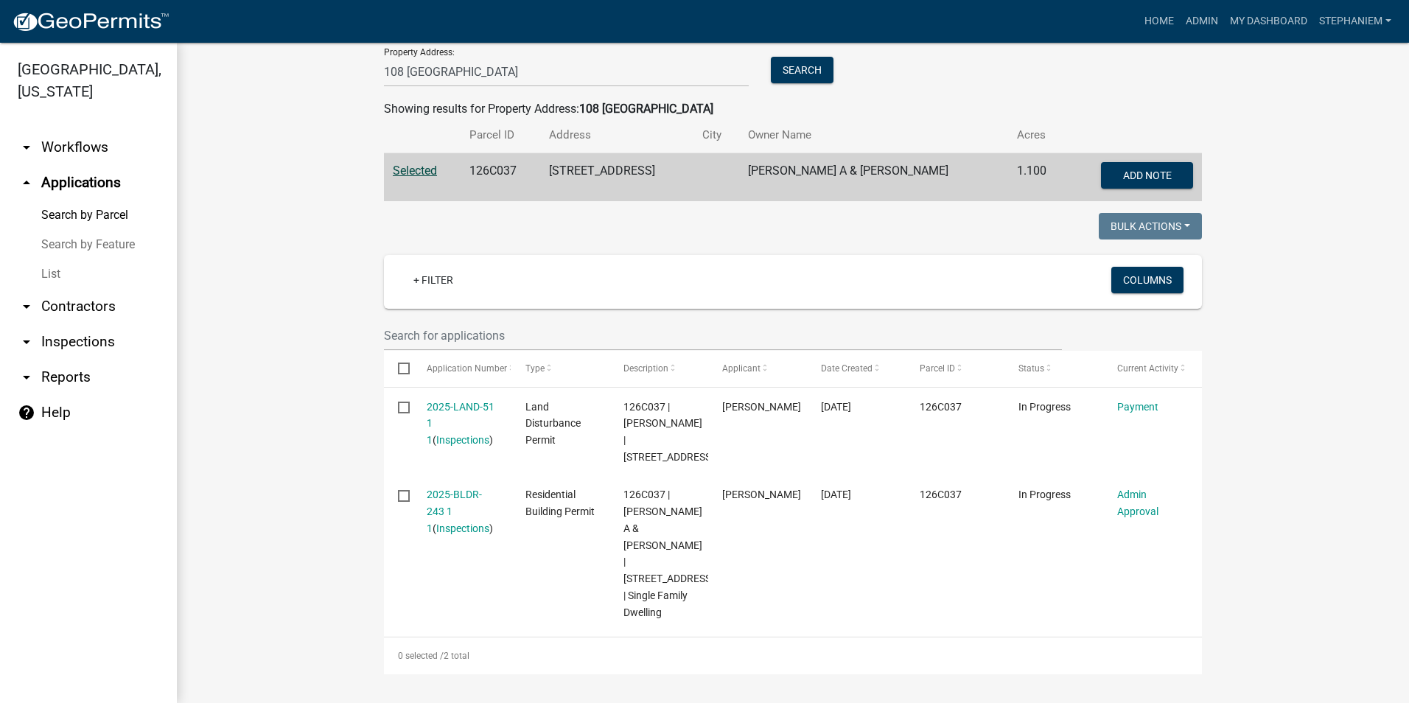
scroll to position [225, 0]
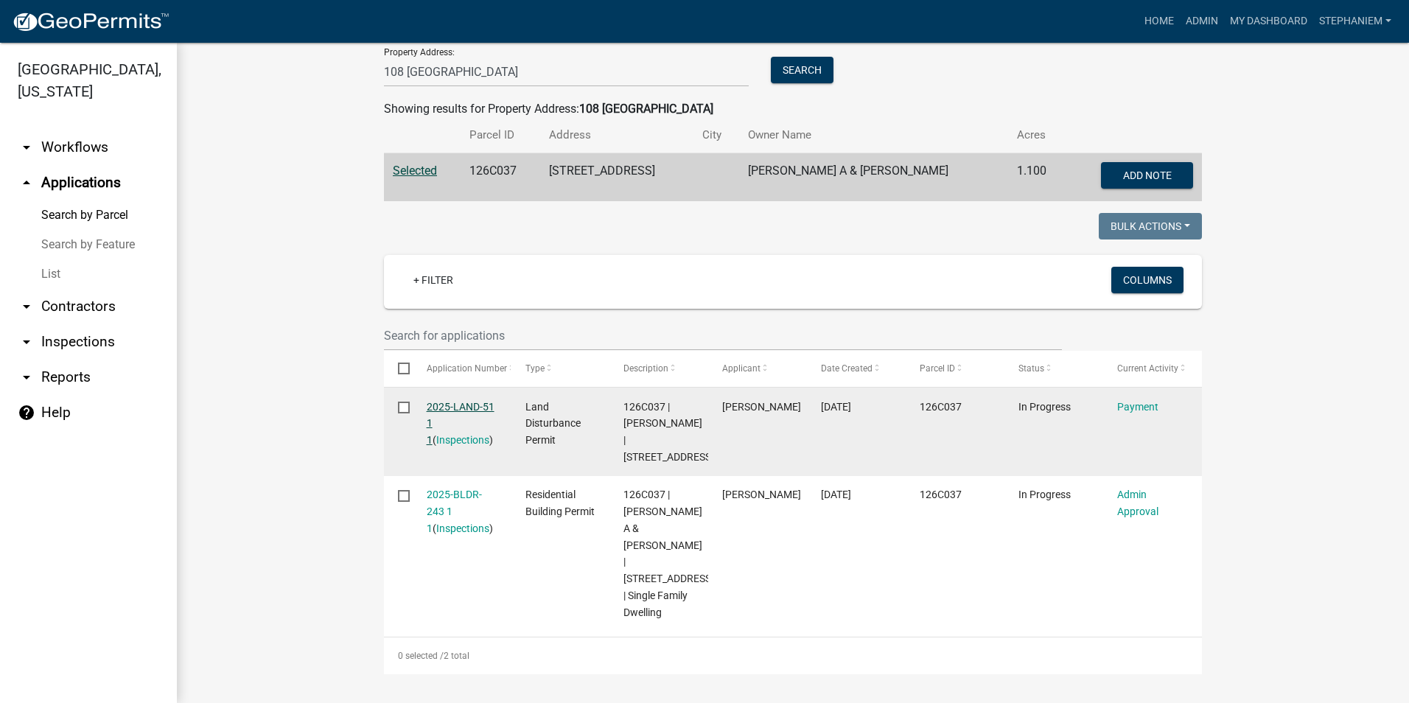
click at [458, 401] on link "2025-LAND-51 1 1" at bounding box center [461, 424] width 68 height 46
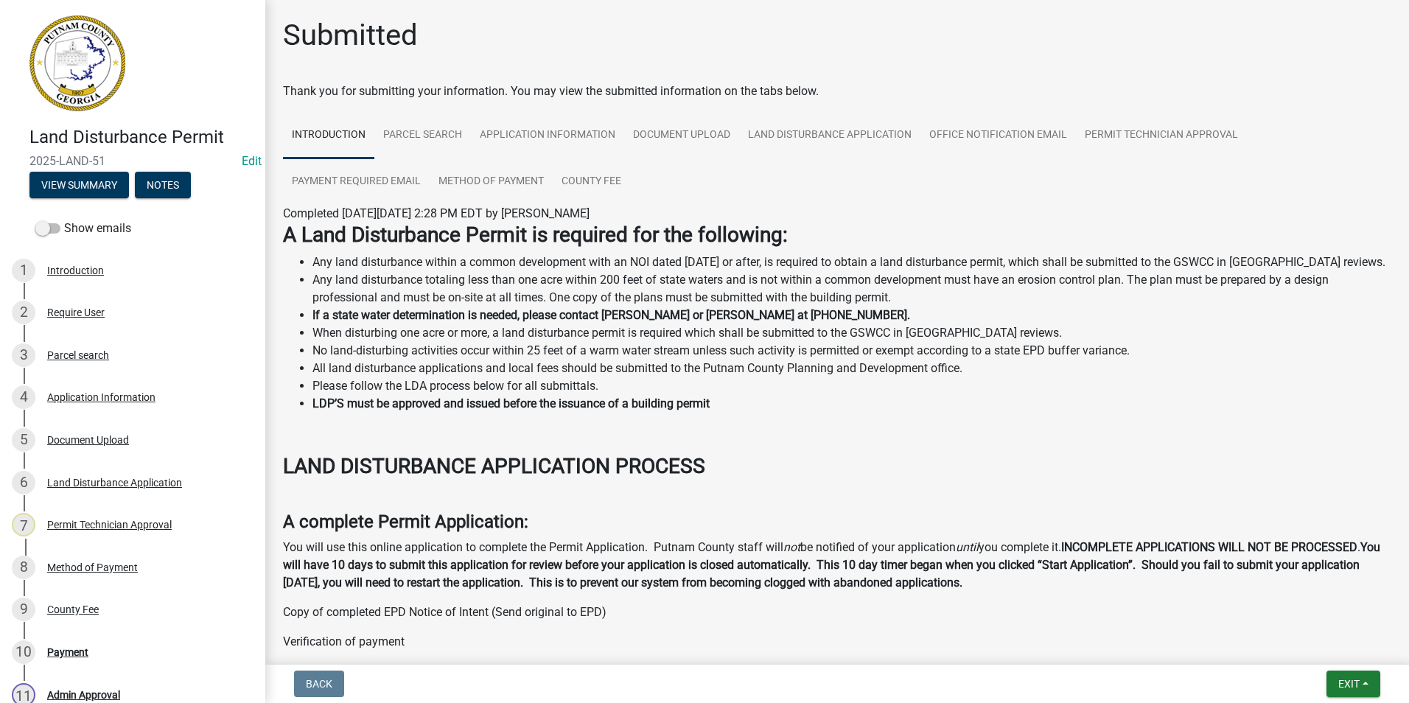
click at [95, 442] on div "Document Upload" at bounding box center [88, 440] width 82 height 10
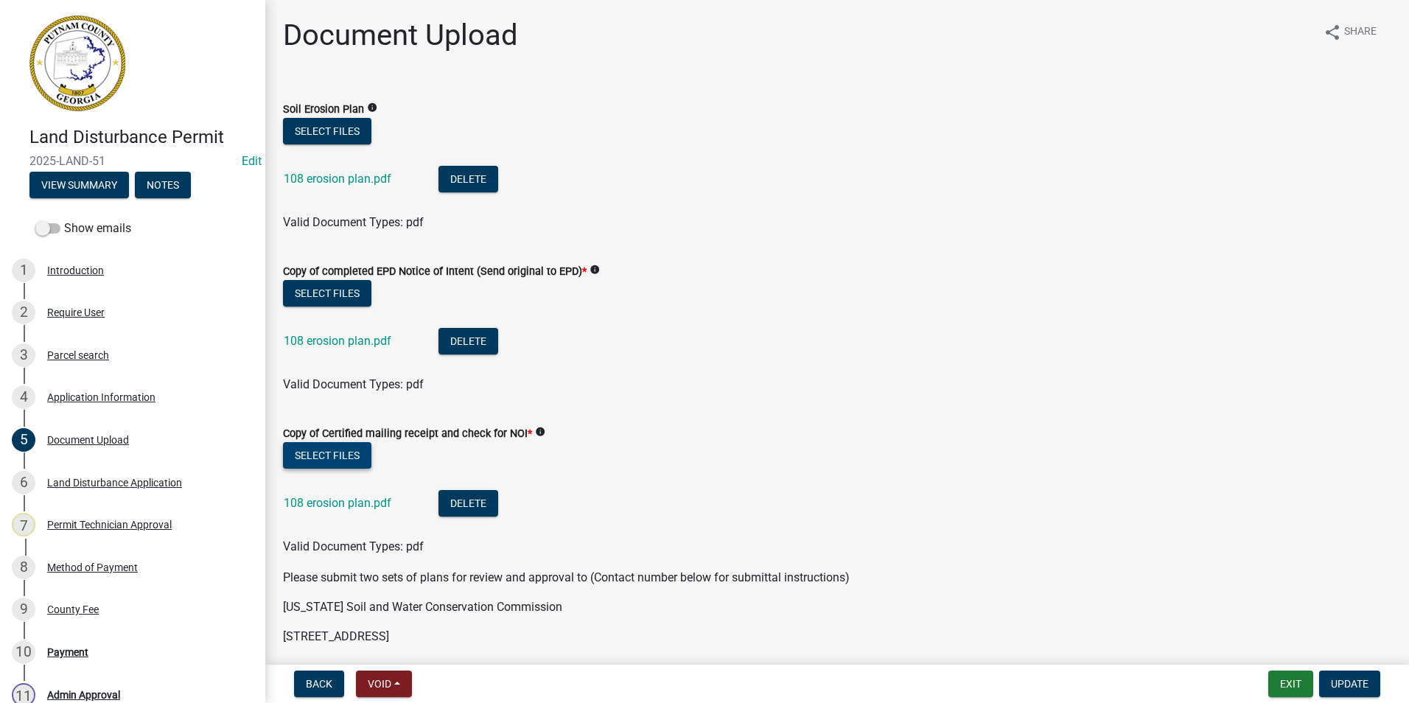
click at [332, 454] on button "Select files" at bounding box center [327, 455] width 88 height 27
click at [102, 351] on div "Parcel search" at bounding box center [78, 355] width 62 height 10
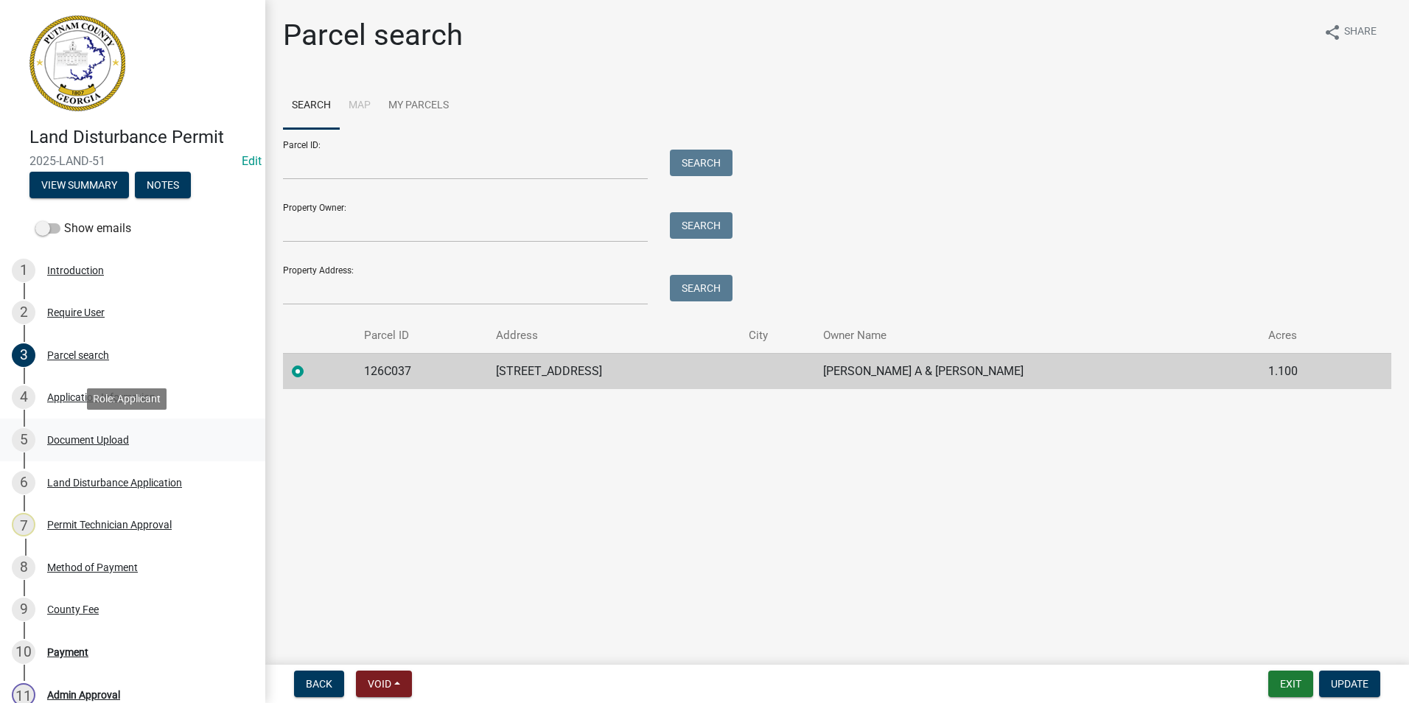
click at [108, 444] on div "Document Upload" at bounding box center [88, 440] width 82 height 10
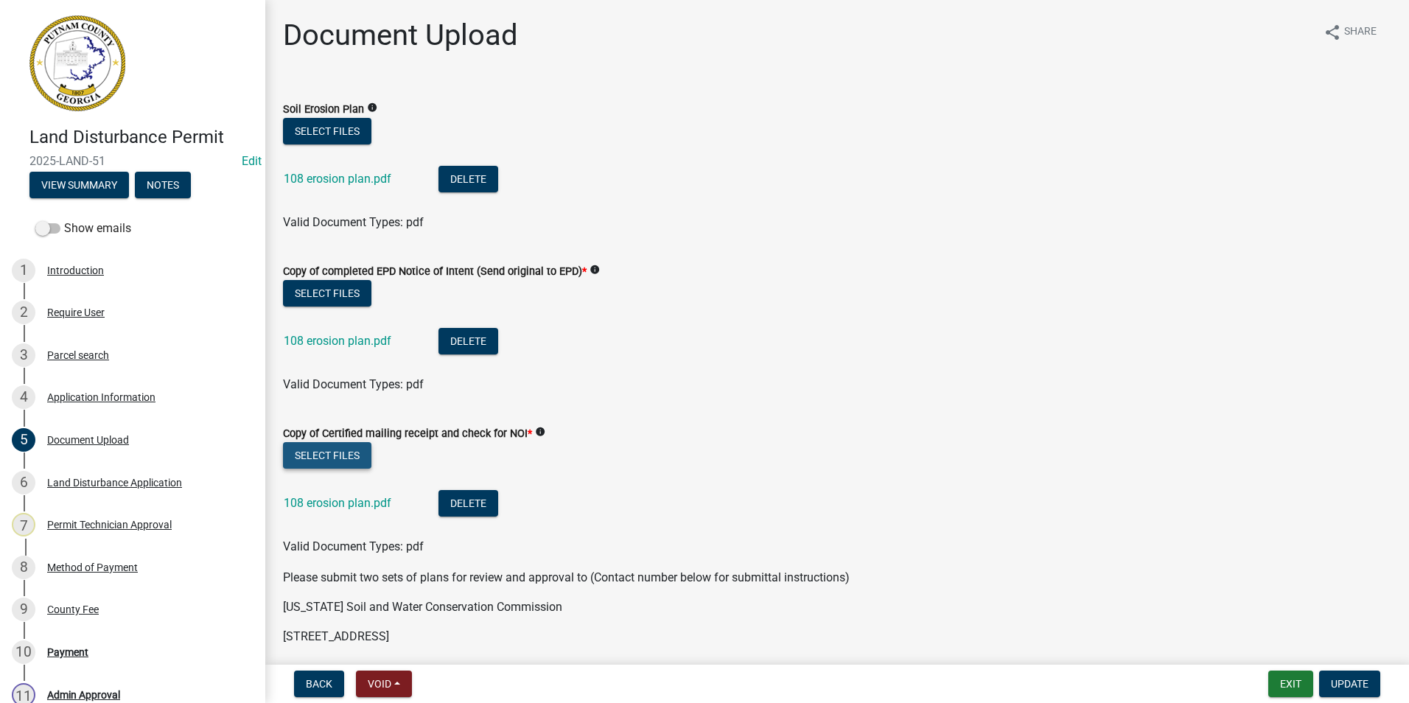
click at [348, 450] on button "Select files" at bounding box center [327, 455] width 88 height 27
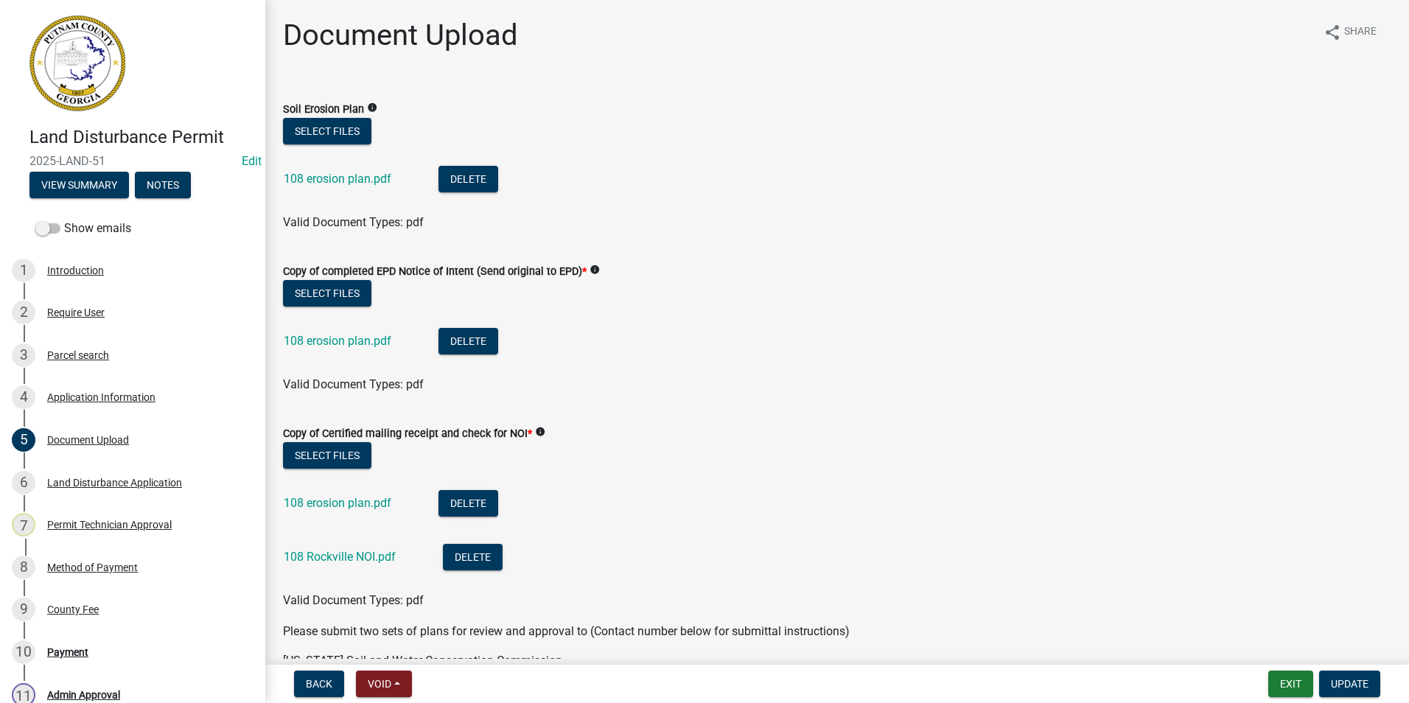
click at [1346, 669] on nav "Back Void Withdraw Lock Expire Void Exit Update" at bounding box center [837, 684] width 1144 height 38
click at [1344, 677] on button "Update" at bounding box center [1349, 684] width 61 height 27
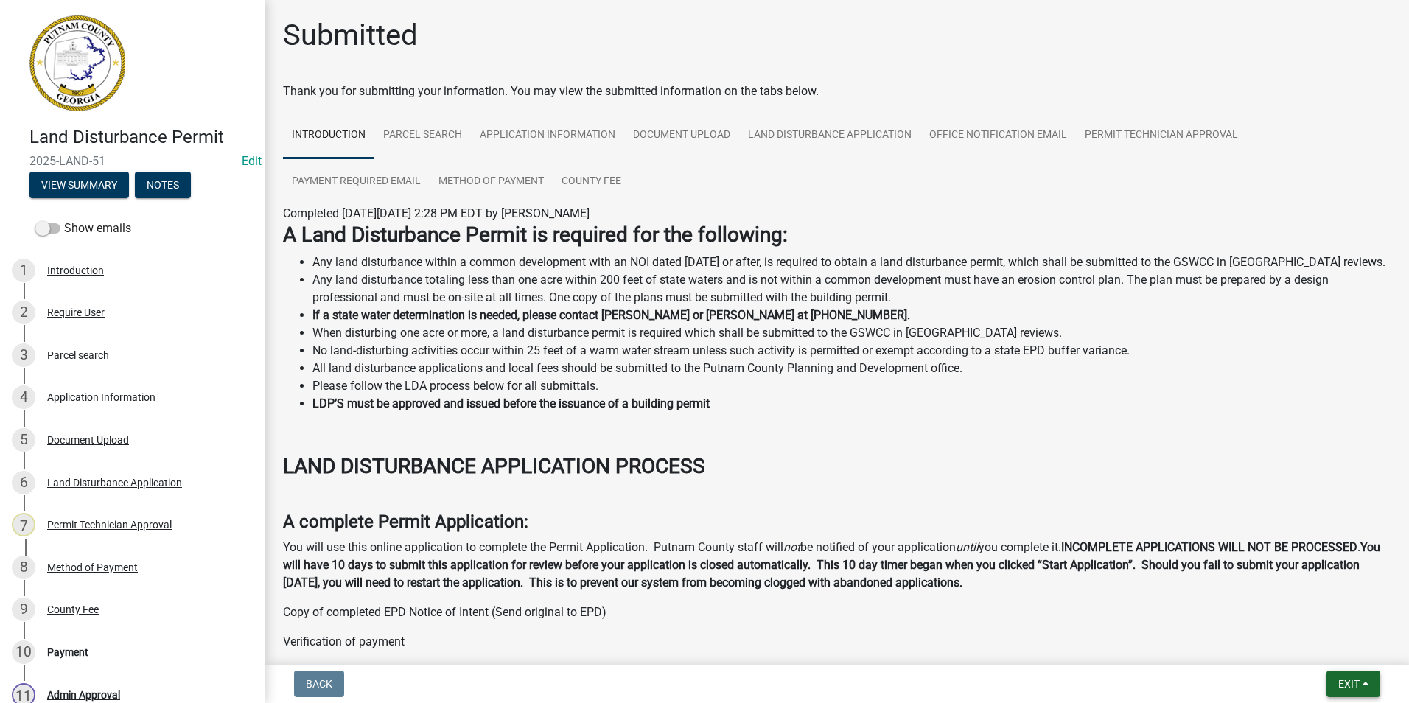
click at [1366, 680] on button "Exit" at bounding box center [1354, 684] width 54 height 27
click at [1355, 660] on button "Save & Exit" at bounding box center [1321, 645] width 118 height 35
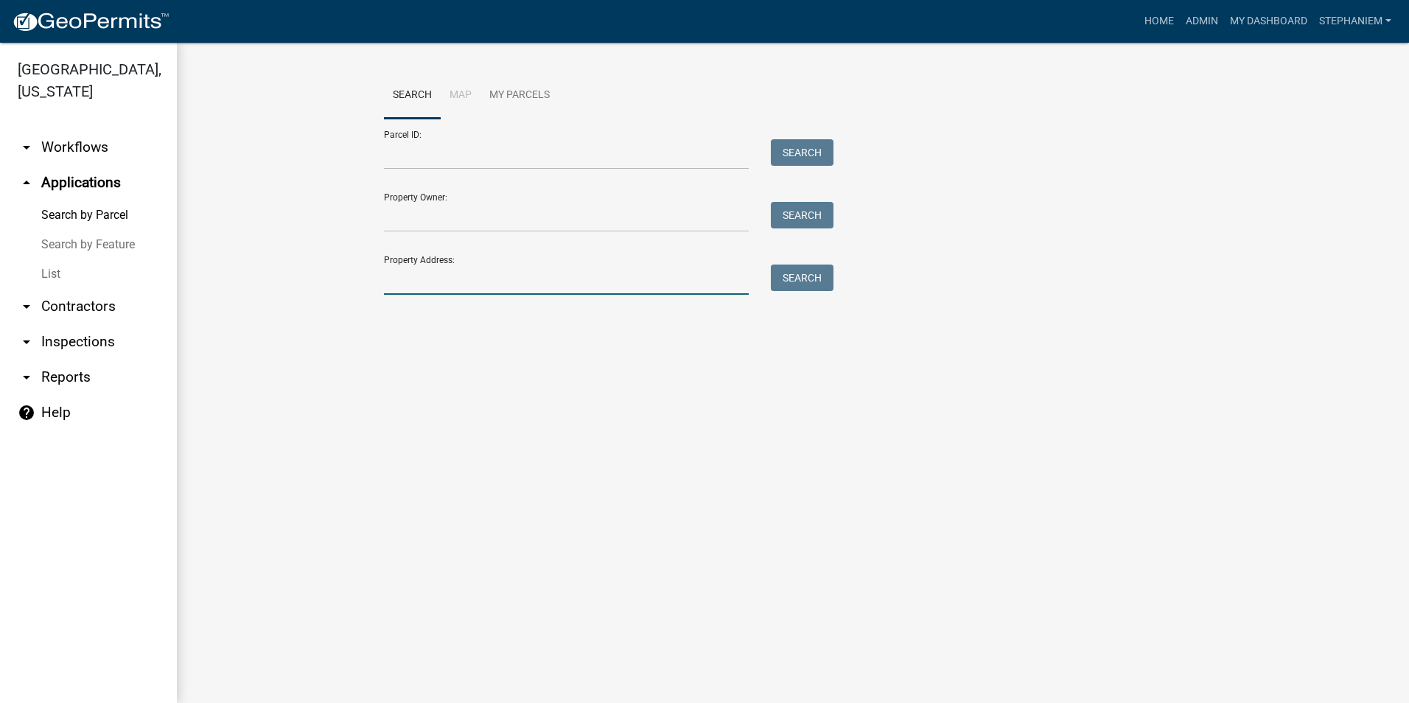
click at [654, 287] on input "Property Address:" at bounding box center [566, 280] width 365 height 30
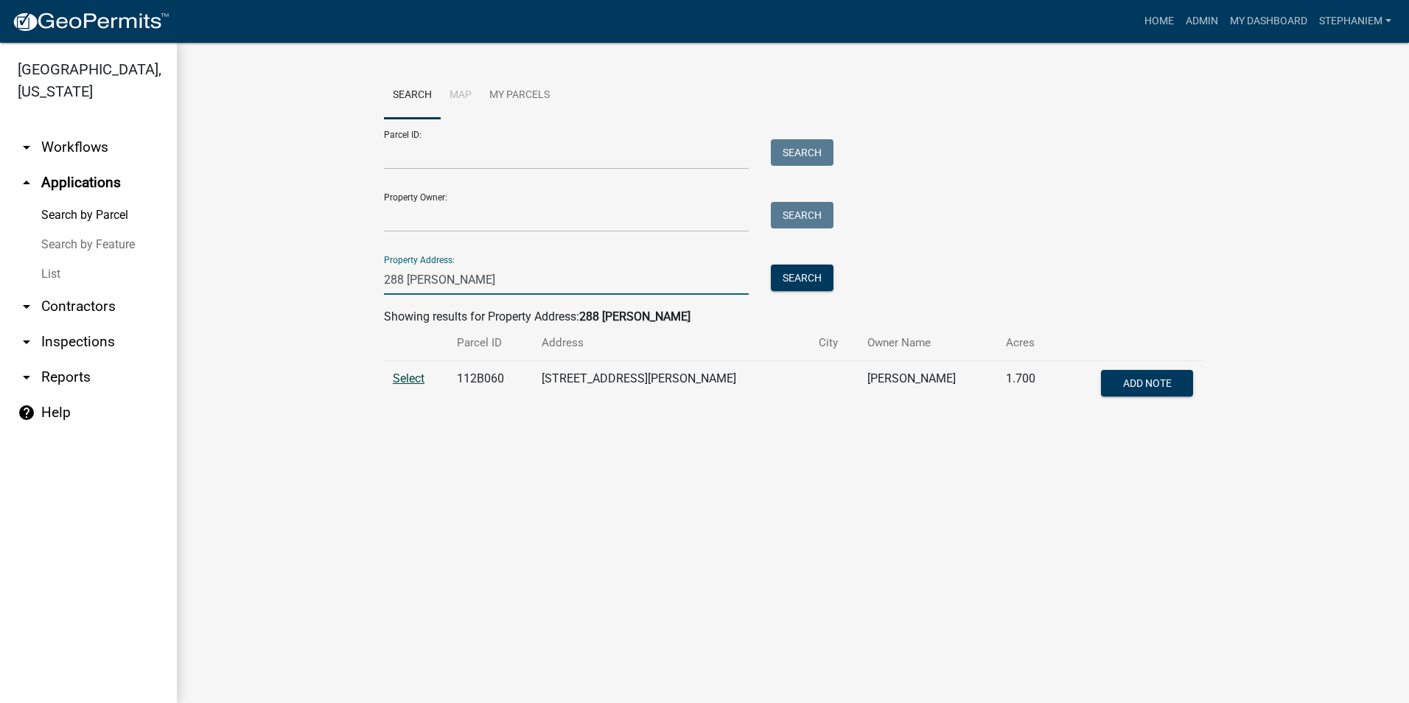
type input "288 [PERSON_NAME]"
click at [405, 380] on span "Select" at bounding box center [409, 378] width 32 height 14
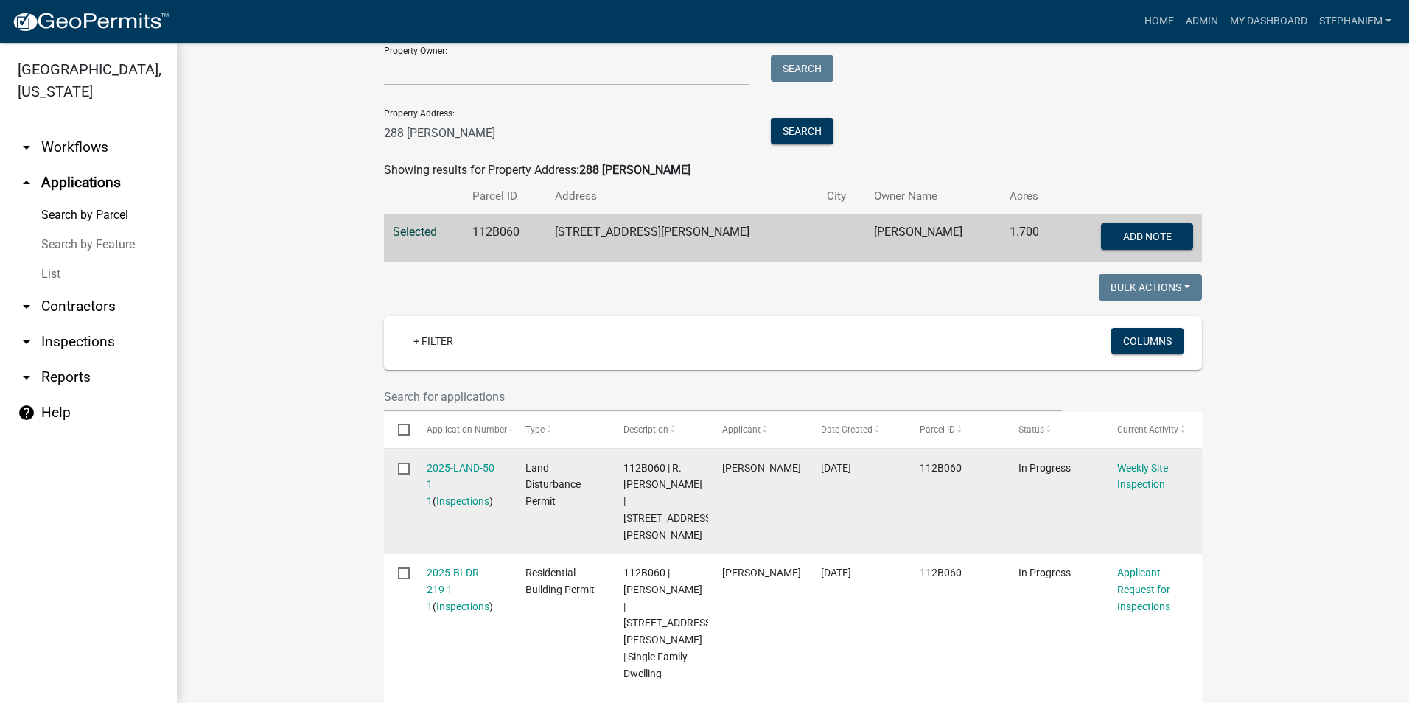
scroll to position [221, 0]
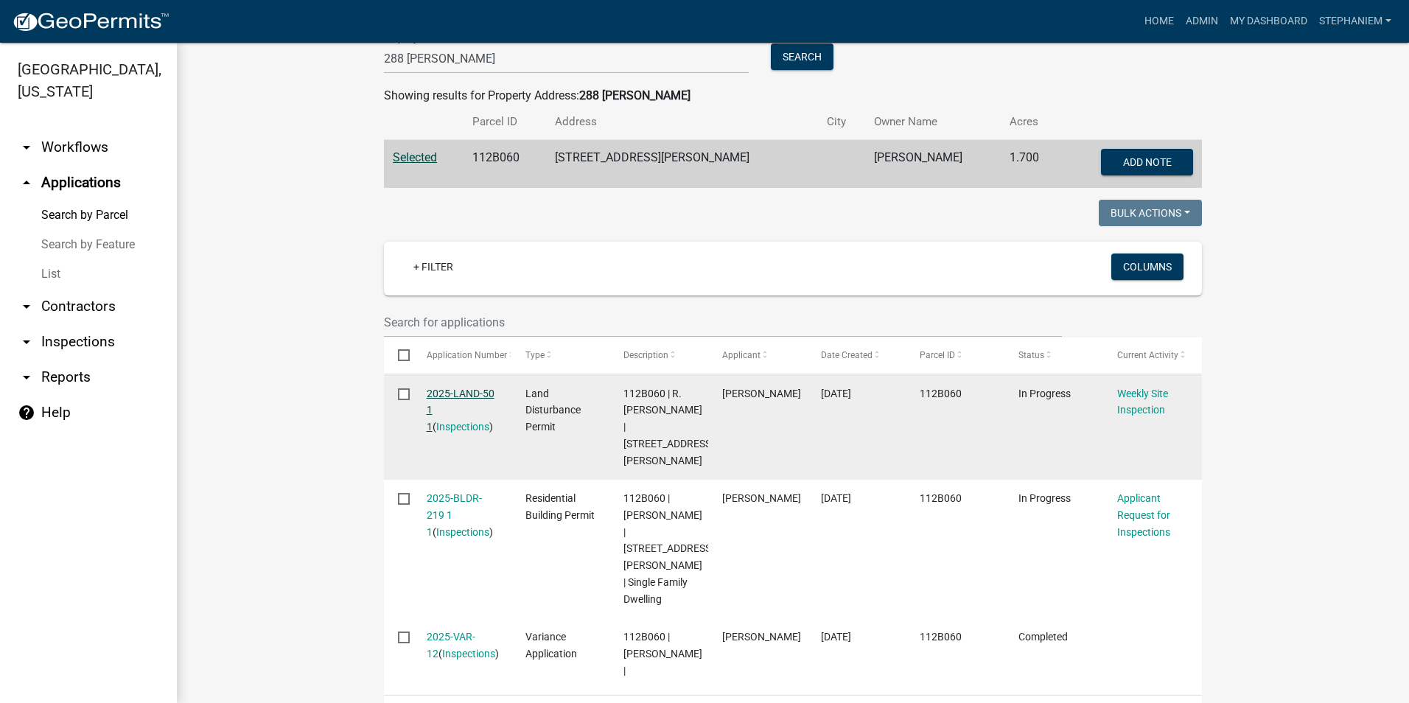
click at [448, 399] on link "2025-LAND-50 1 1" at bounding box center [461, 411] width 68 height 46
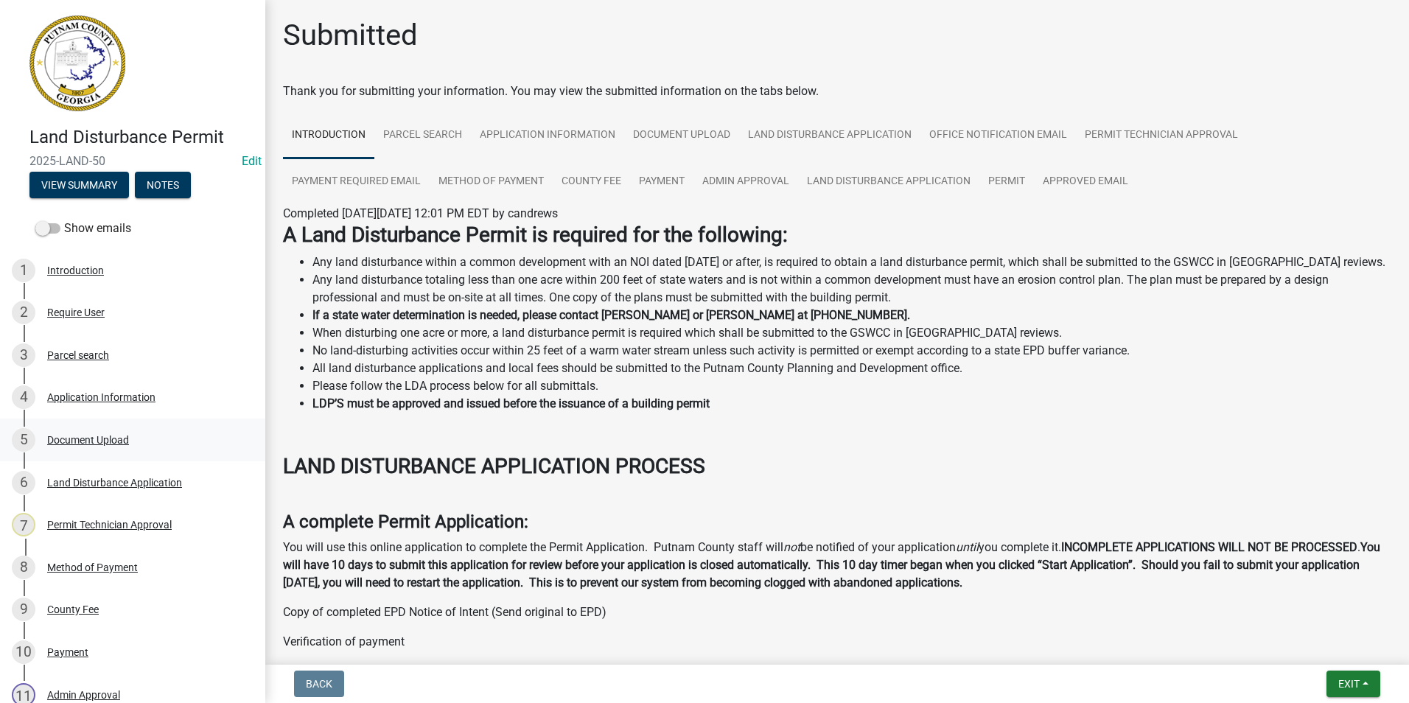
click at [122, 443] on div "Document Upload" at bounding box center [88, 440] width 82 height 10
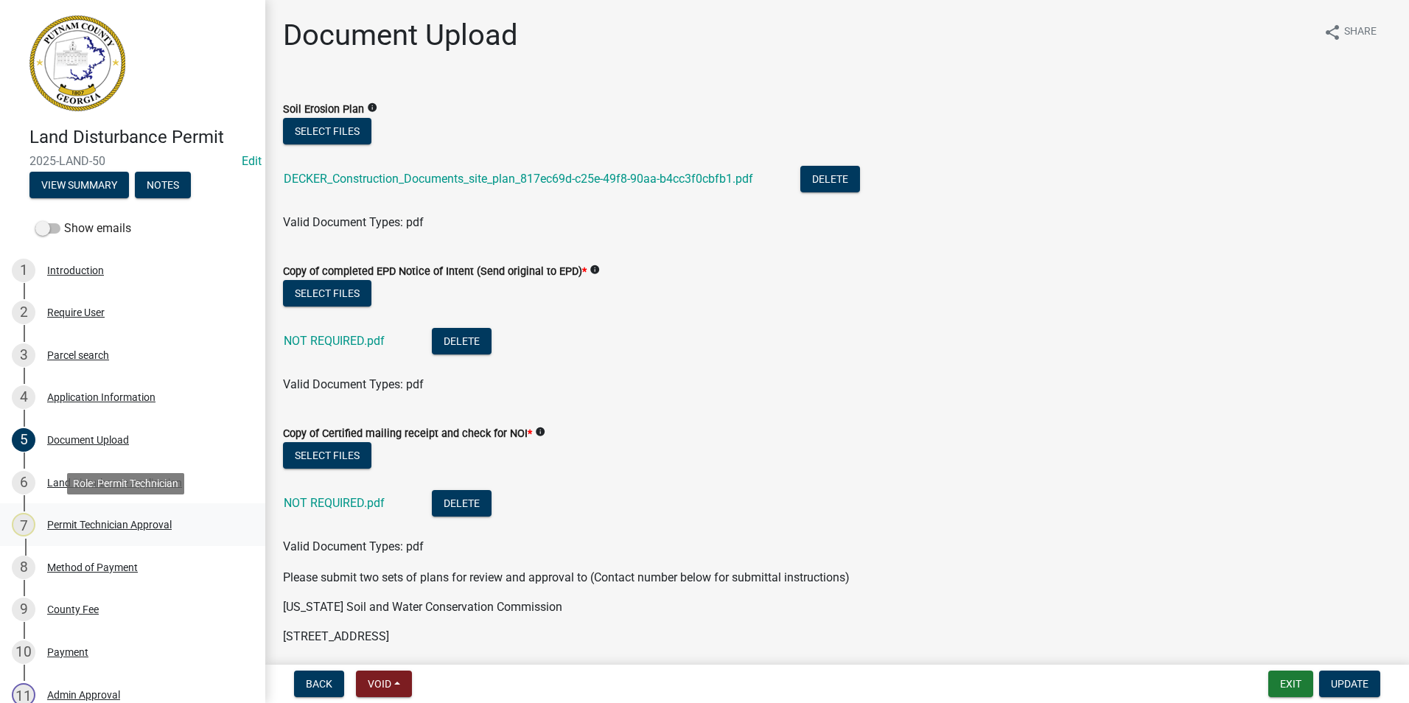
click at [124, 513] on div "7 Permit Technician Approval" at bounding box center [127, 525] width 230 height 24
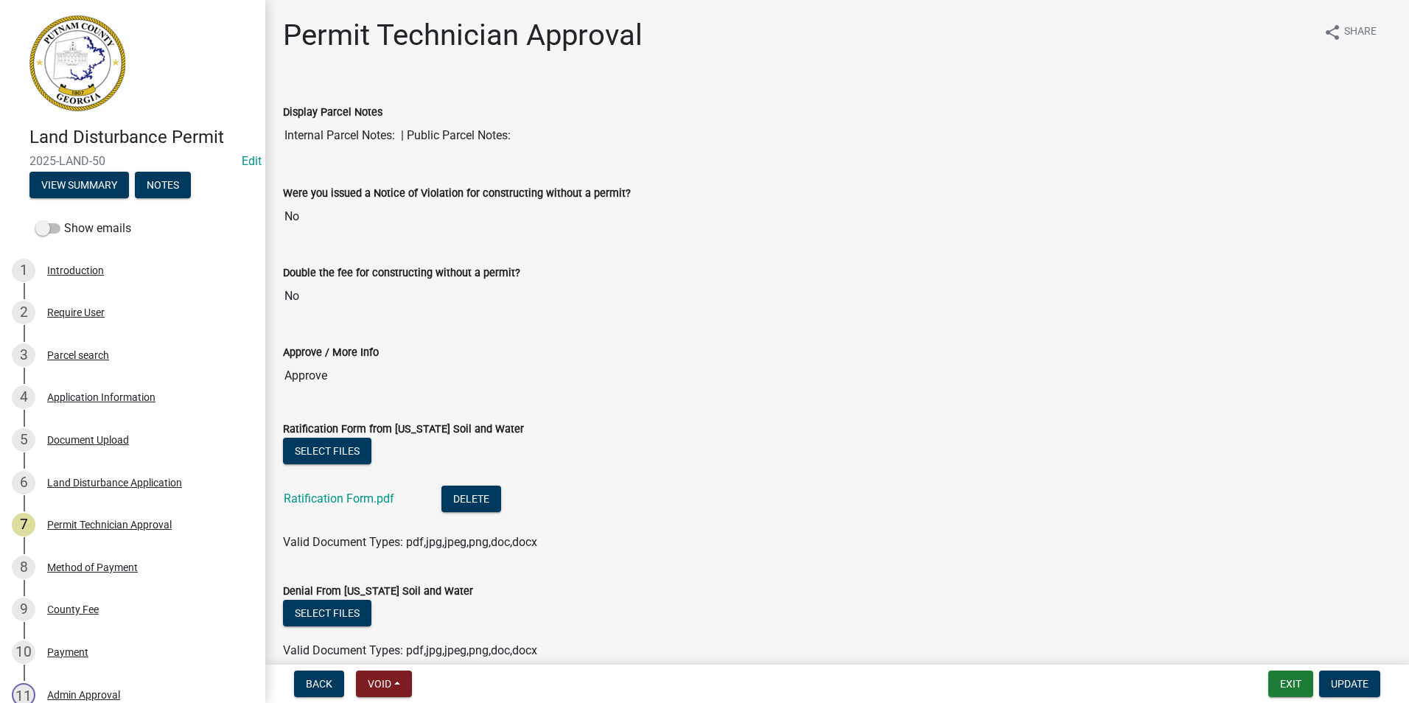
scroll to position [74, 0]
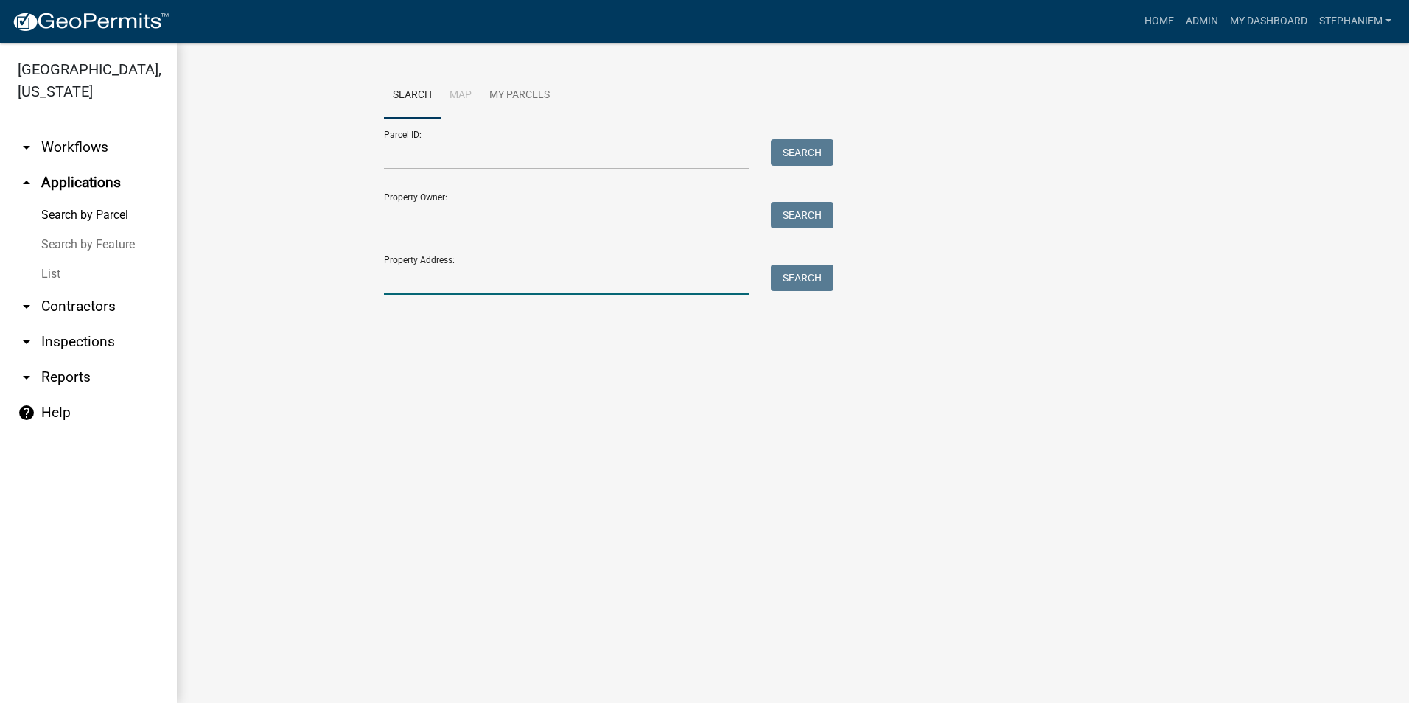
click at [708, 284] on input "Property Address:" at bounding box center [566, 280] width 365 height 30
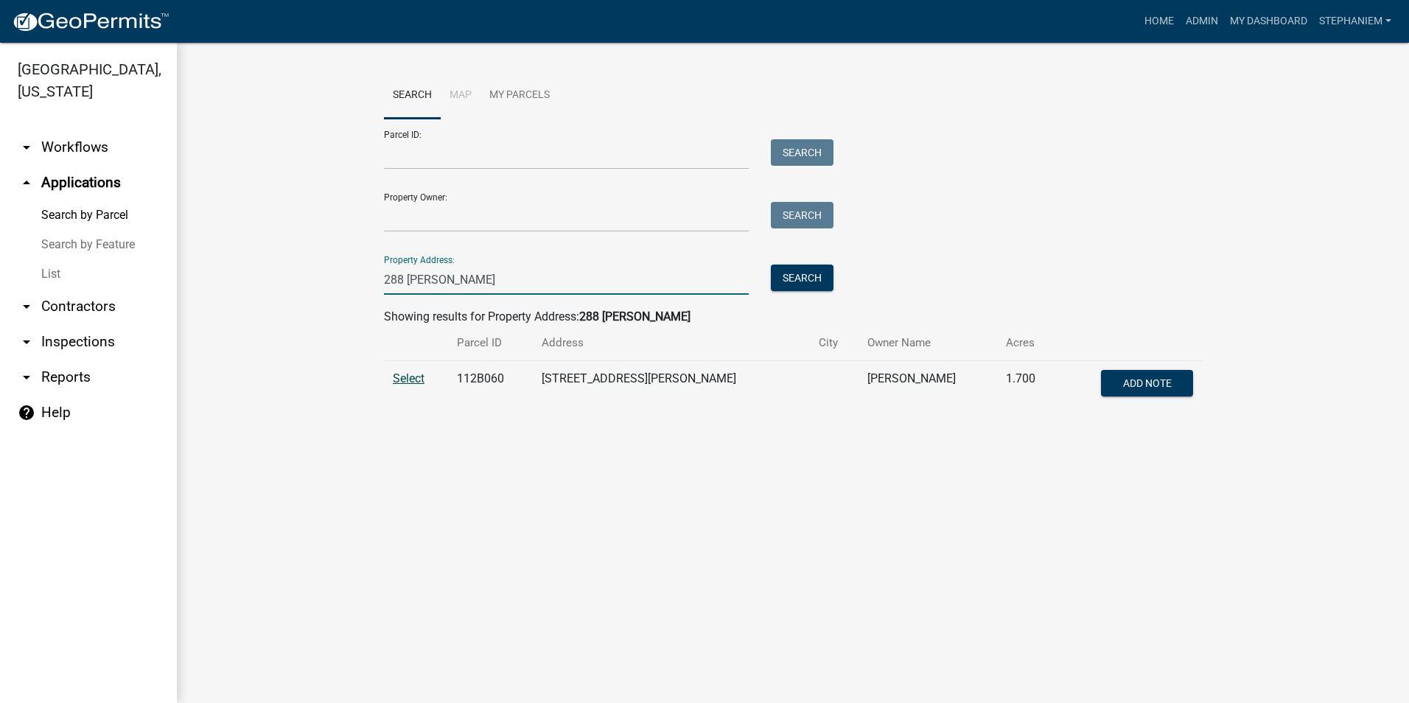
type input "288 [PERSON_NAME]"
click at [396, 377] on span "Select" at bounding box center [409, 378] width 32 height 14
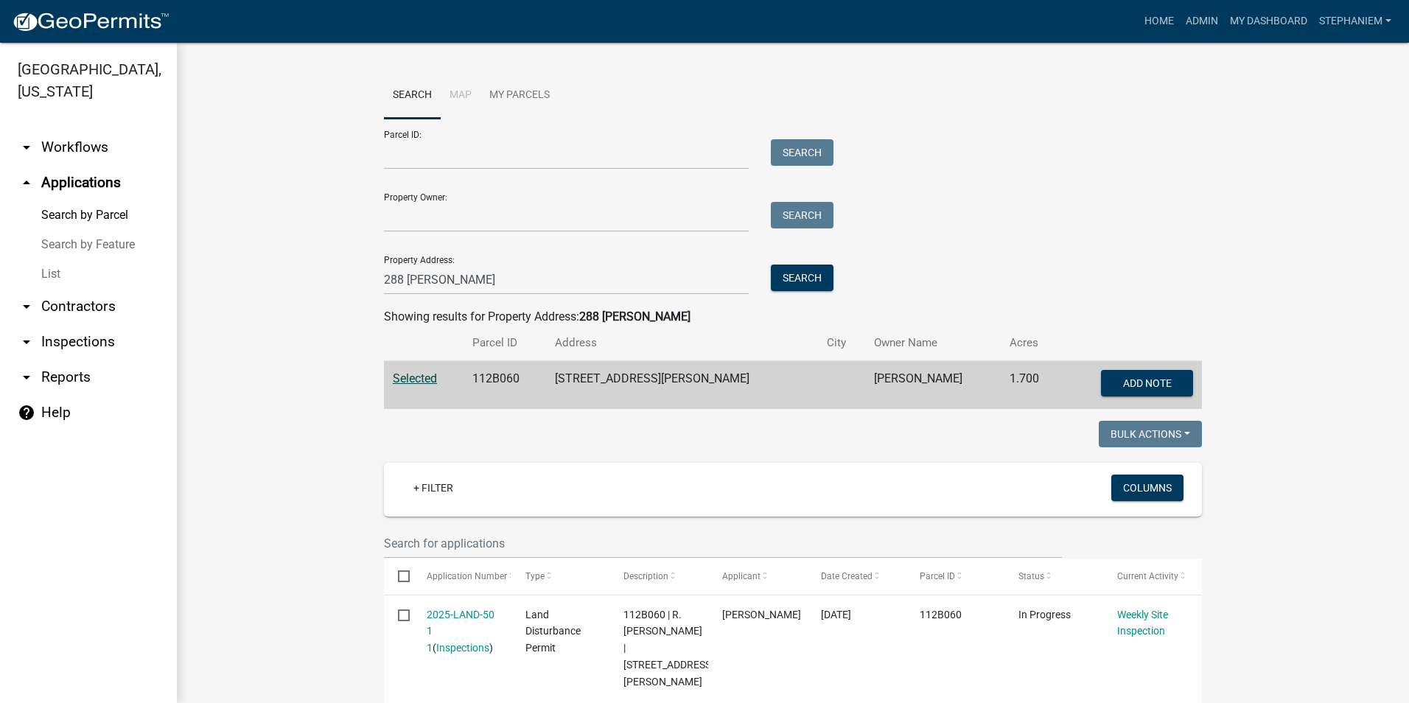
scroll to position [368, 0]
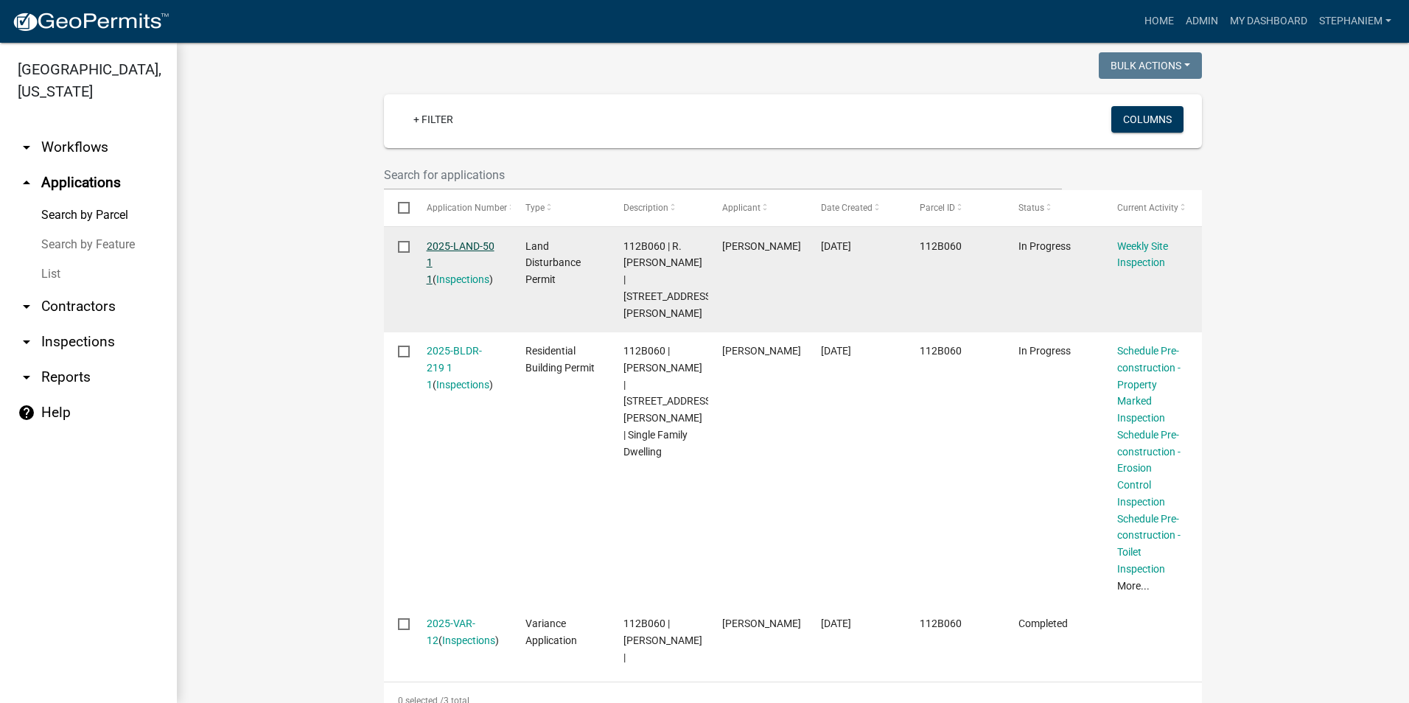
click at [441, 247] on link "2025-LAND-50 1 1" at bounding box center [461, 263] width 68 height 46
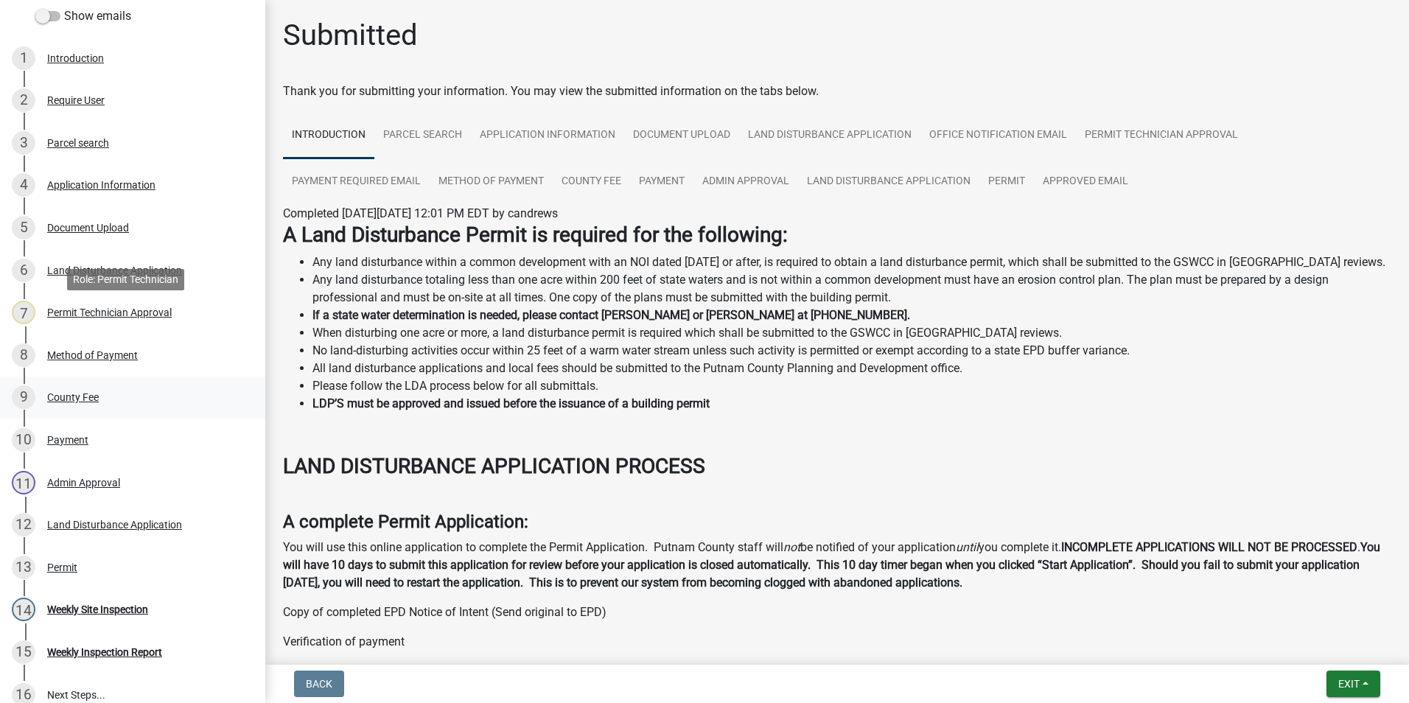
scroll to position [221, 0]
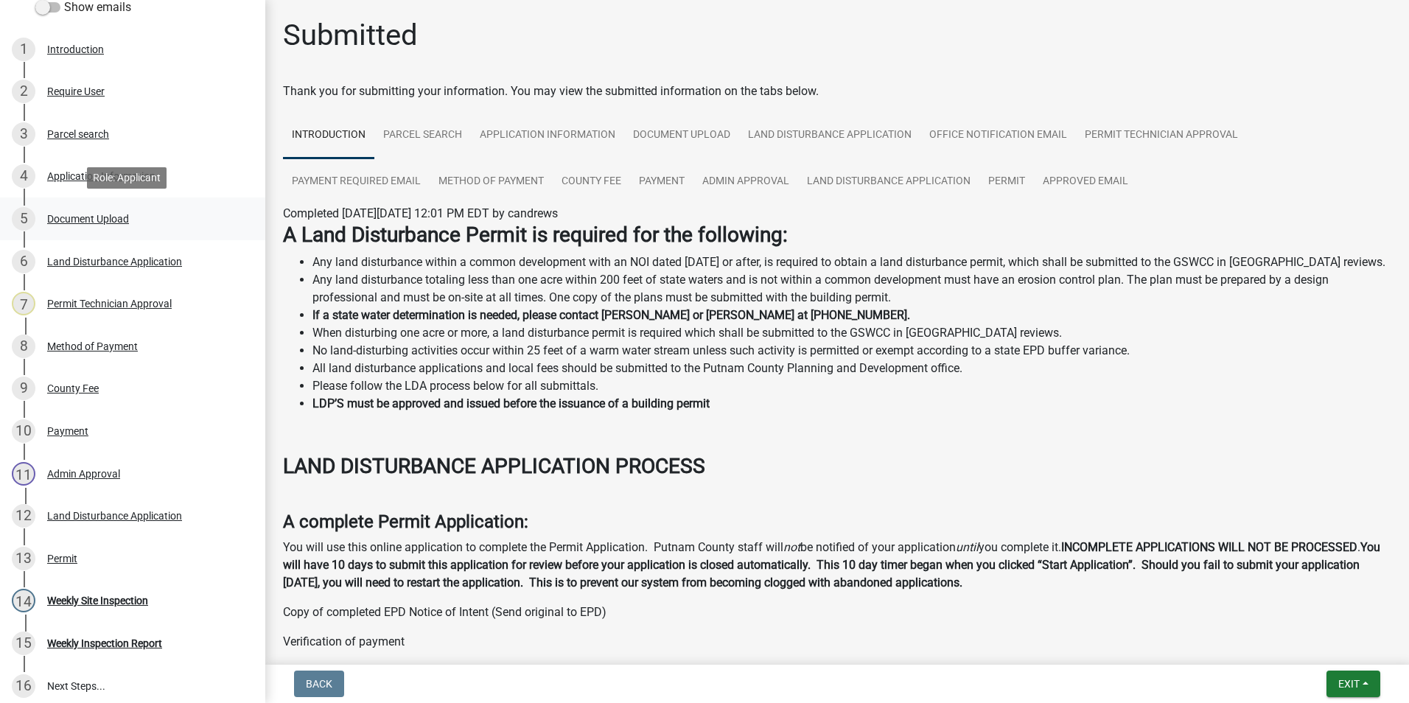
click at [122, 225] on div "5 Document Upload" at bounding box center [127, 219] width 230 height 24
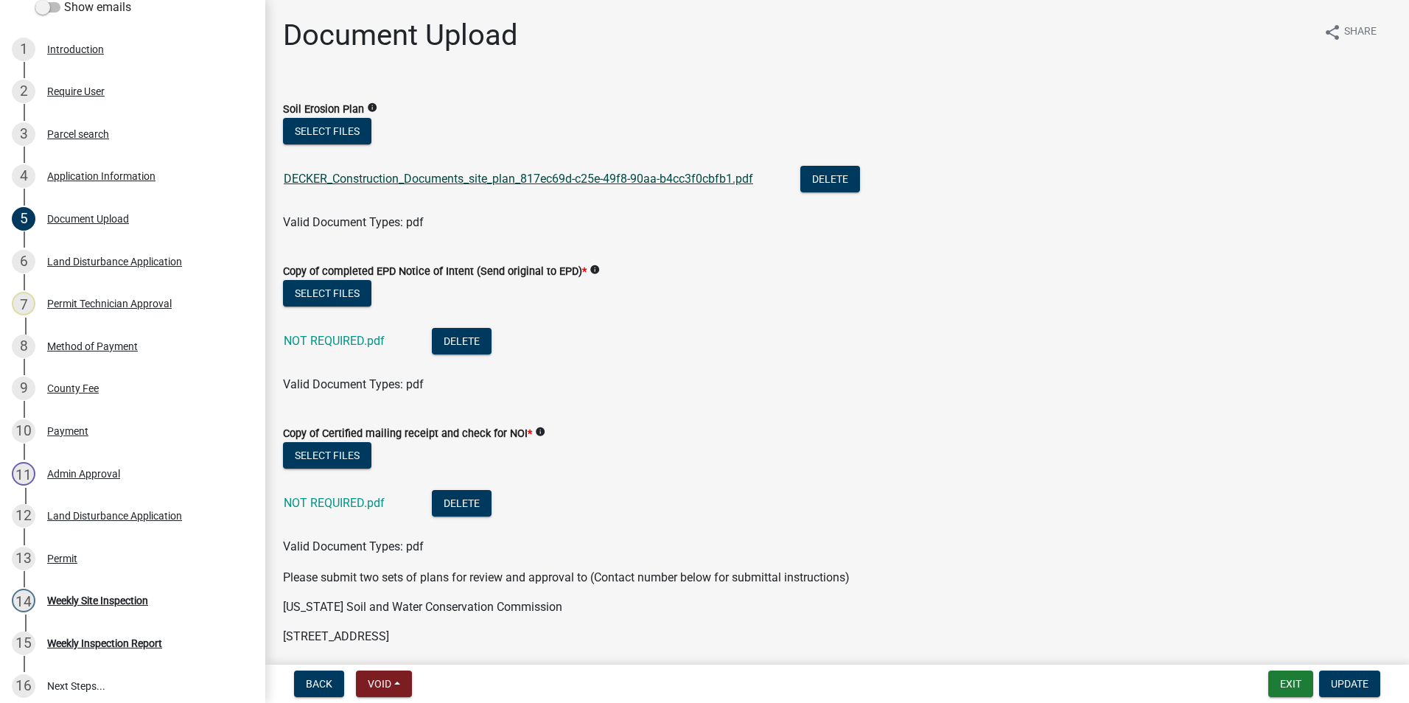
click at [349, 181] on link "DECKER_Construction_Documents_site_plan_817ec69d-c25e-49f8-90aa-b4cc3f0cbfb1.pdf" at bounding box center [518, 179] width 469 height 14
click at [94, 513] on div "Land Disturbance Application" at bounding box center [114, 516] width 135 height 10
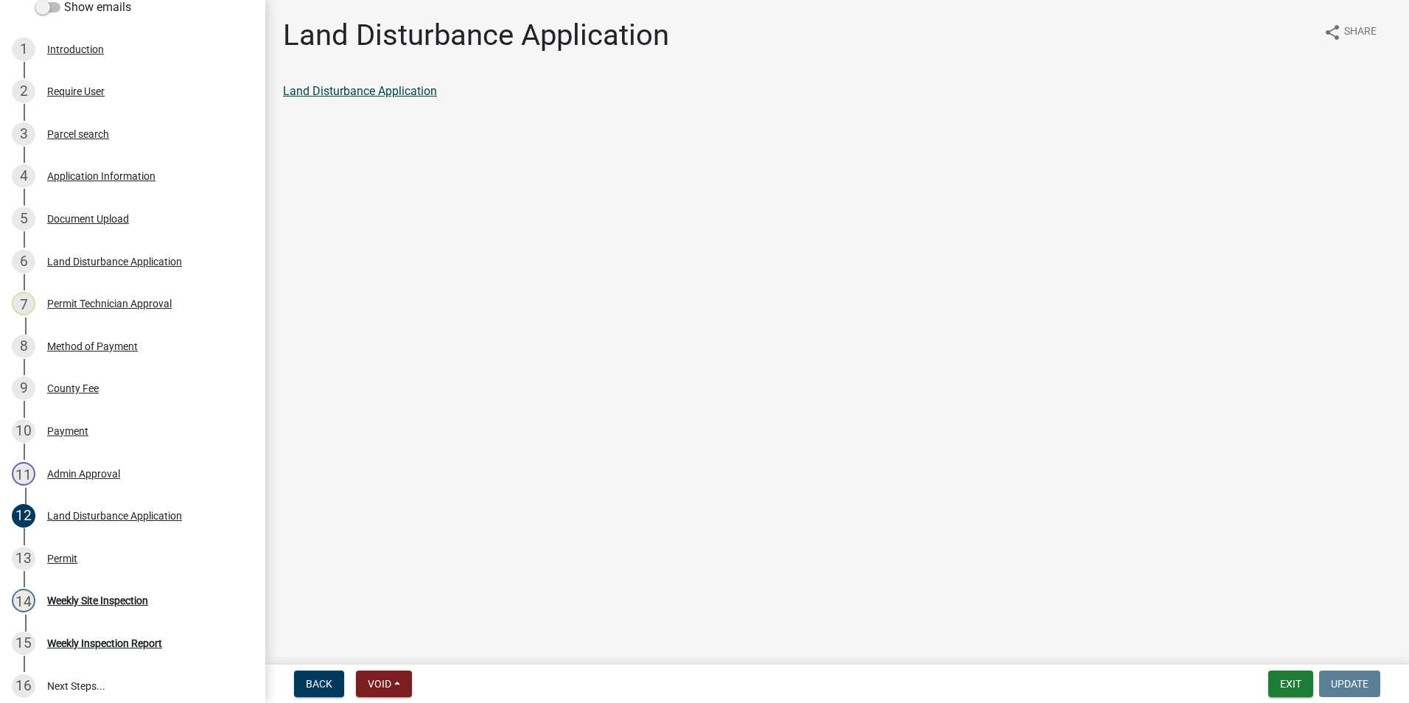
click at [348, 94] on link "Land Disturbance Application" at bounding box center [360, 91] width 154 height 14
